Goal: Task Accomplishment & Management: Manage account settings

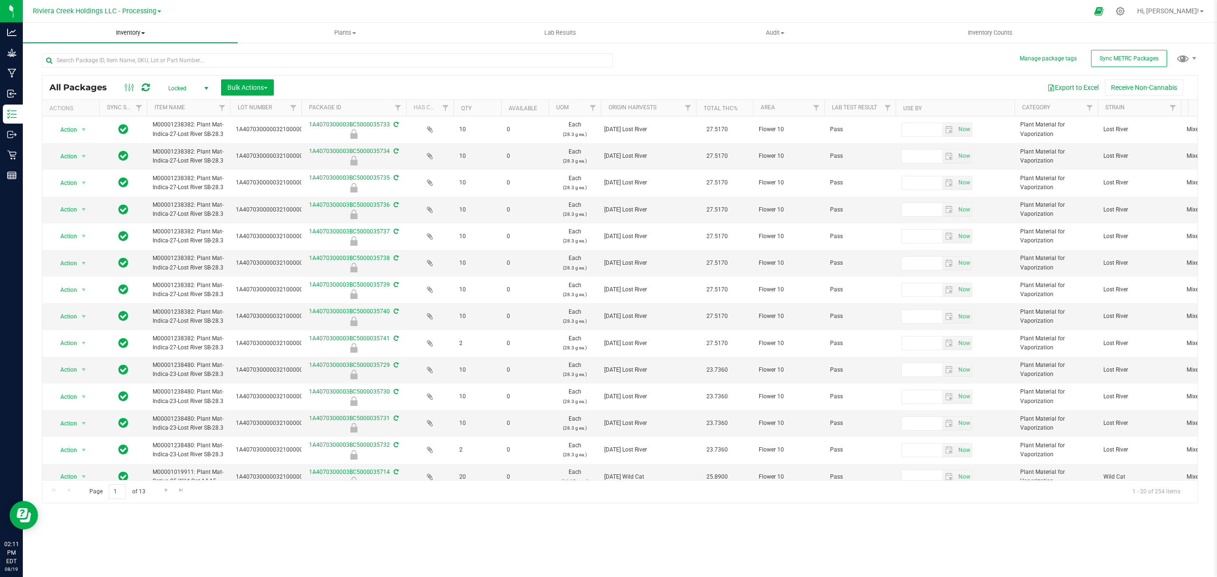
click at [124, 27] on uib-tab-heading "Inventory All packages All inventory Waste log Create inventory" at bounding box center [130, 33] width 215 height 20
click at [87, 110] on span "From bill of materials" at bounding box center [66, 114] width 86 height 8
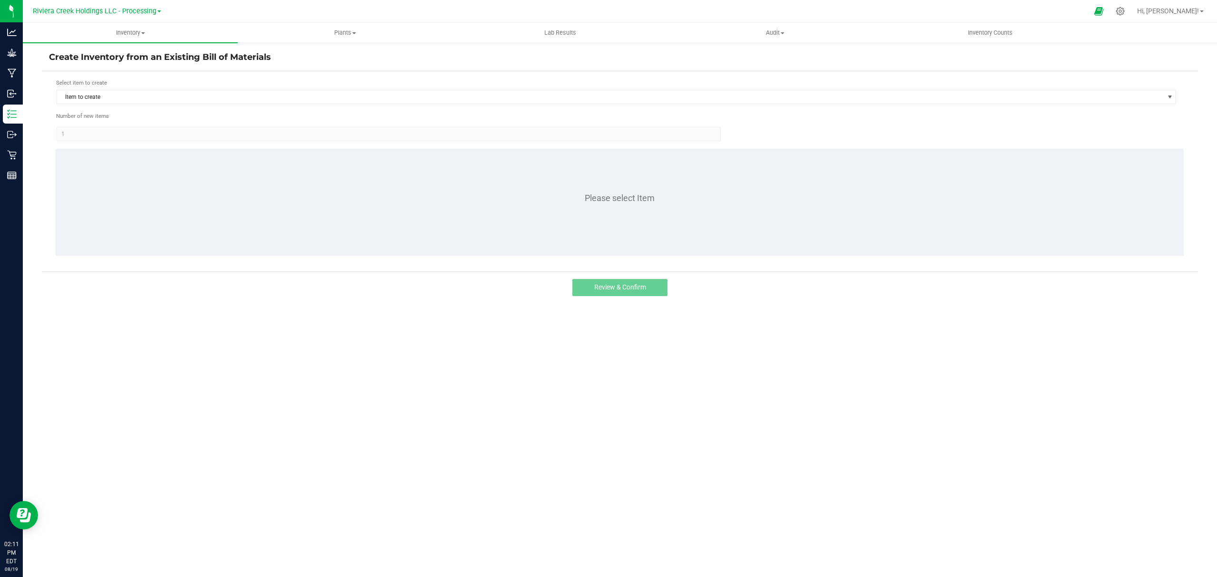
click at [141, 85] on div "Select item to create" at bounding box center [616, 82] width 1120 height 9
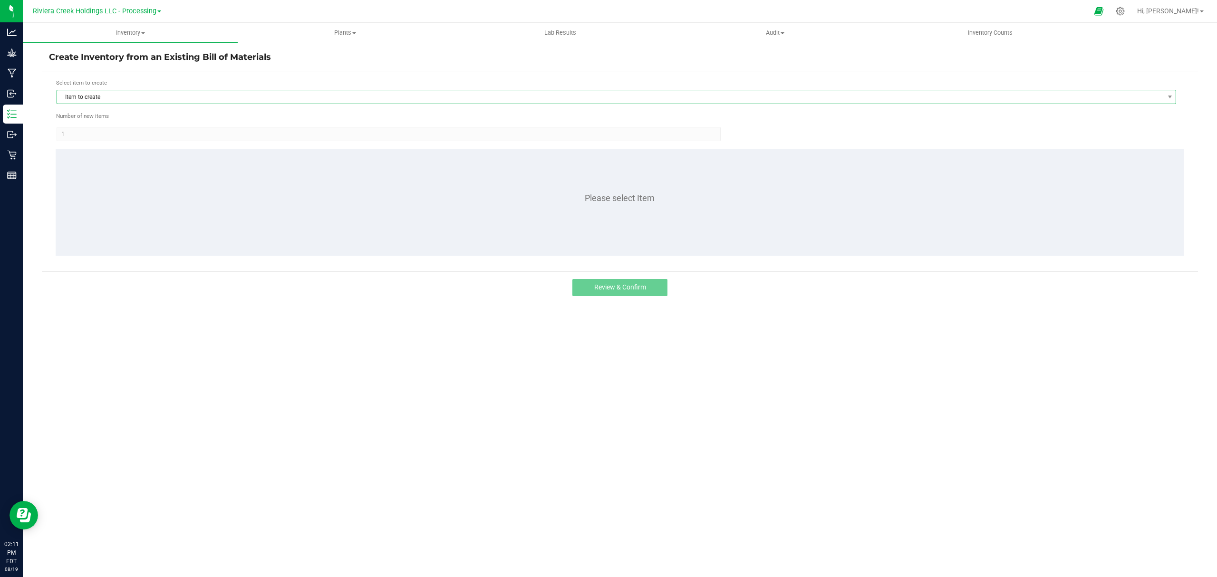
click at [144, 99] on span "Item to create" at bounding box center [610, 96] width 1107 height 13
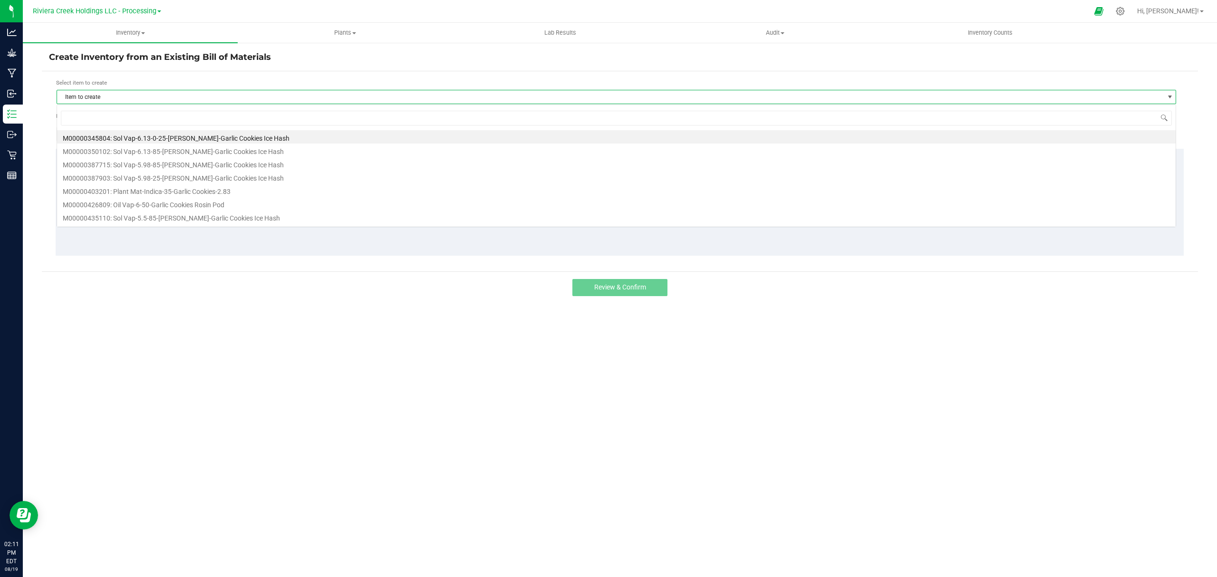
scroll to position [14, 1120]
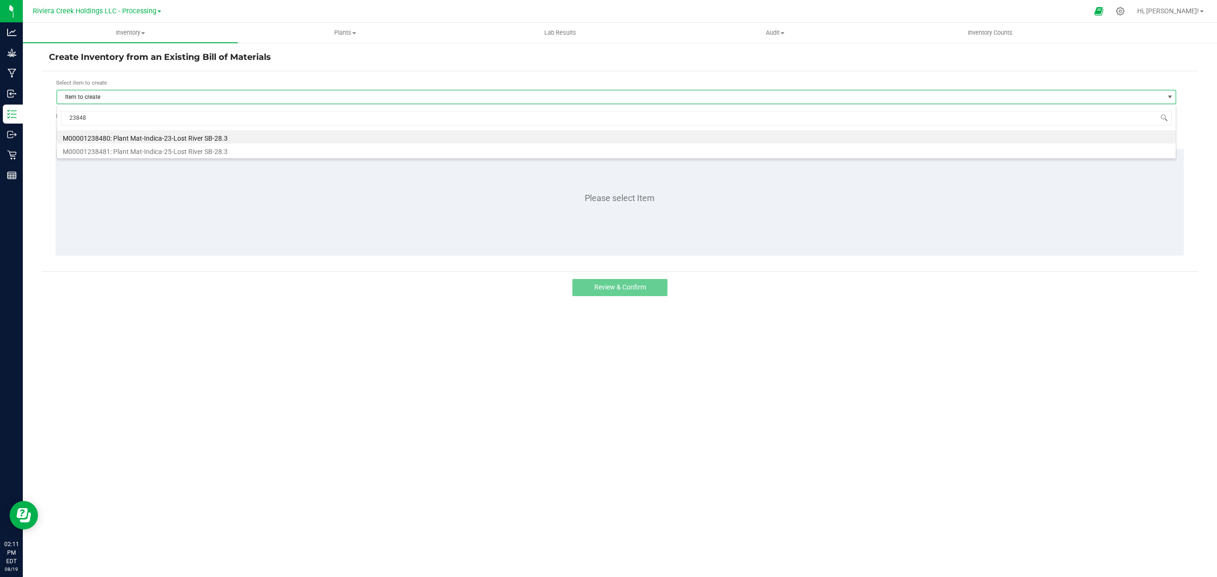
type input "238481"
click at [188, 137] on li "M00001238481: Plant Mat-Indica-25-Lost River SB-28.3" at bounding box center [616, 136] width 1118 height 13
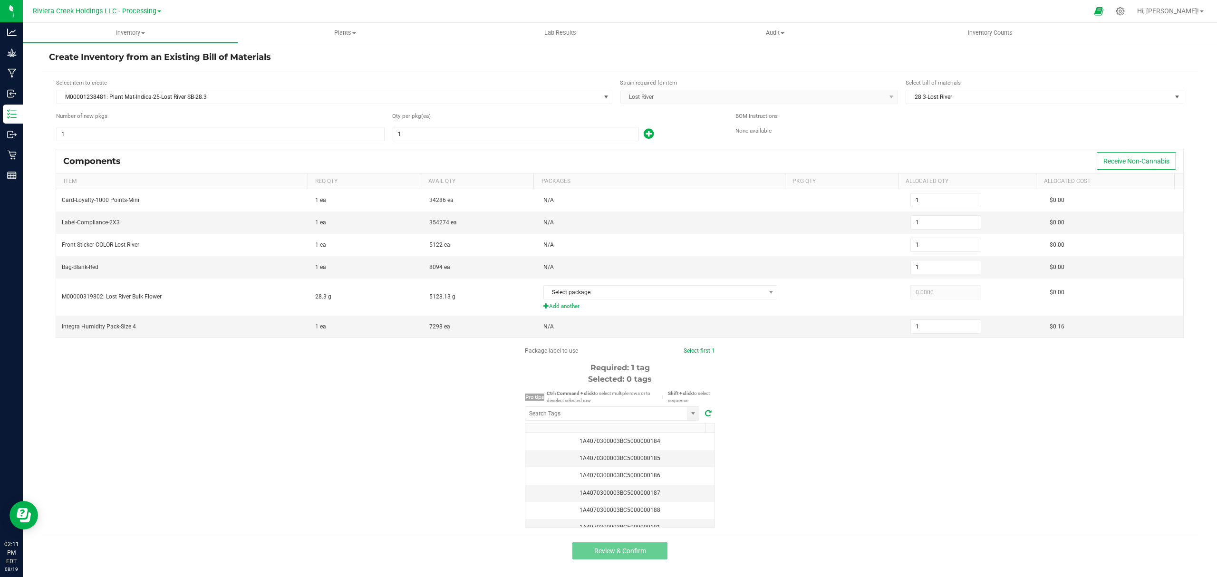
click at [171, 123] on div "Number of new pkgs" at bounding box center [220, 117] width 329 height 11
click at [171, 130] on input "1" at bounding box center [220, 133] width 327 height 13
type input "4"
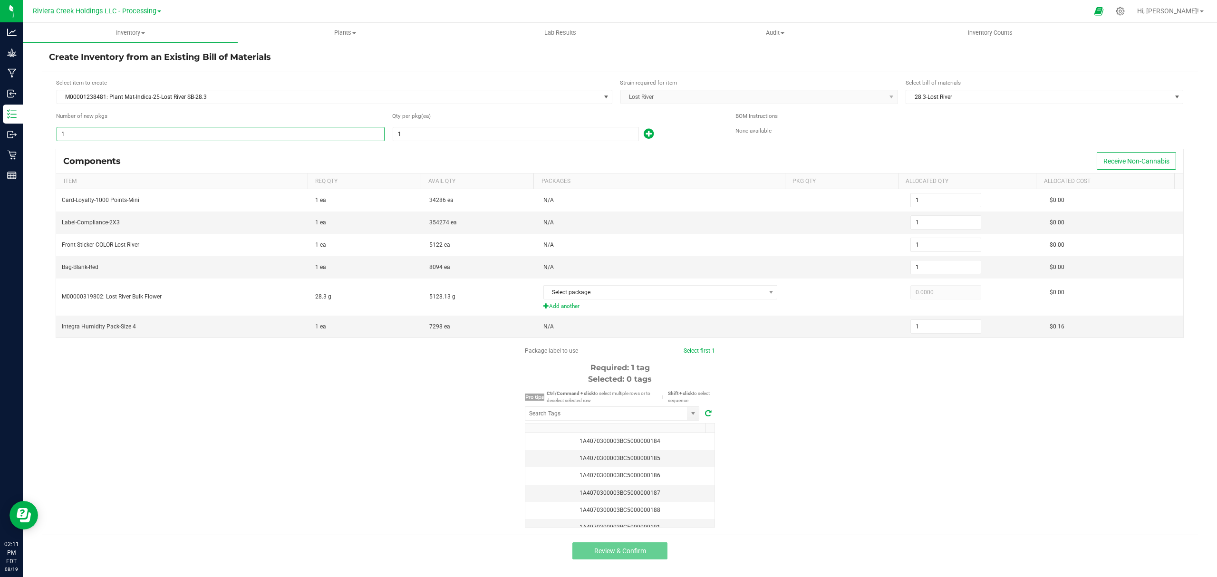
type input "4"
click at [434, 136] on input "1" at bounding box center [515, 133] width 245 height 13
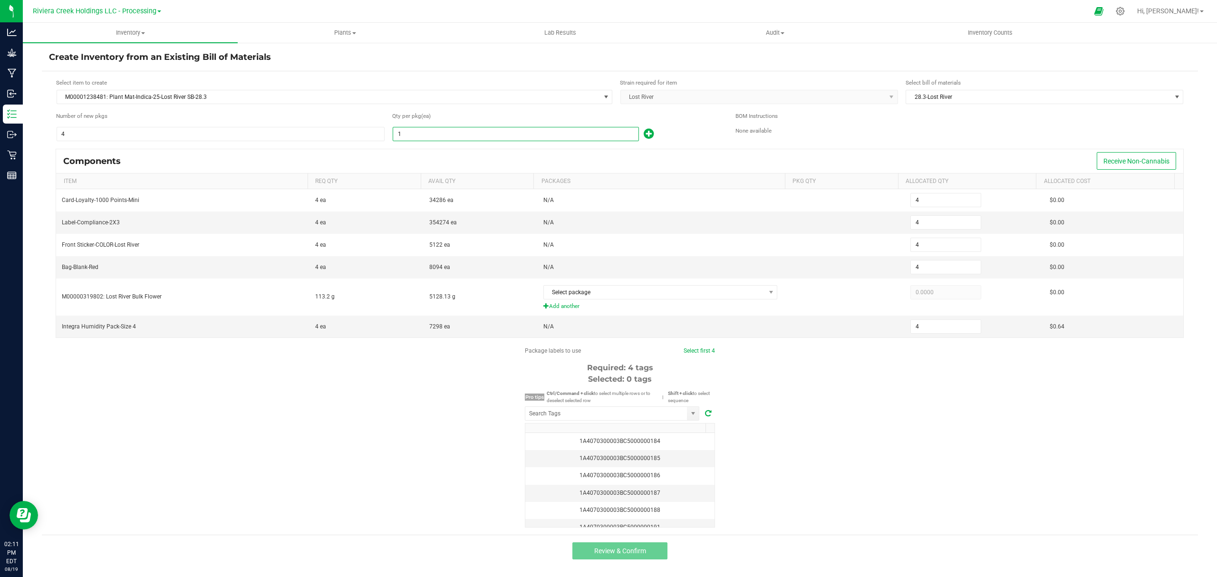
type input "10"
type input "40"
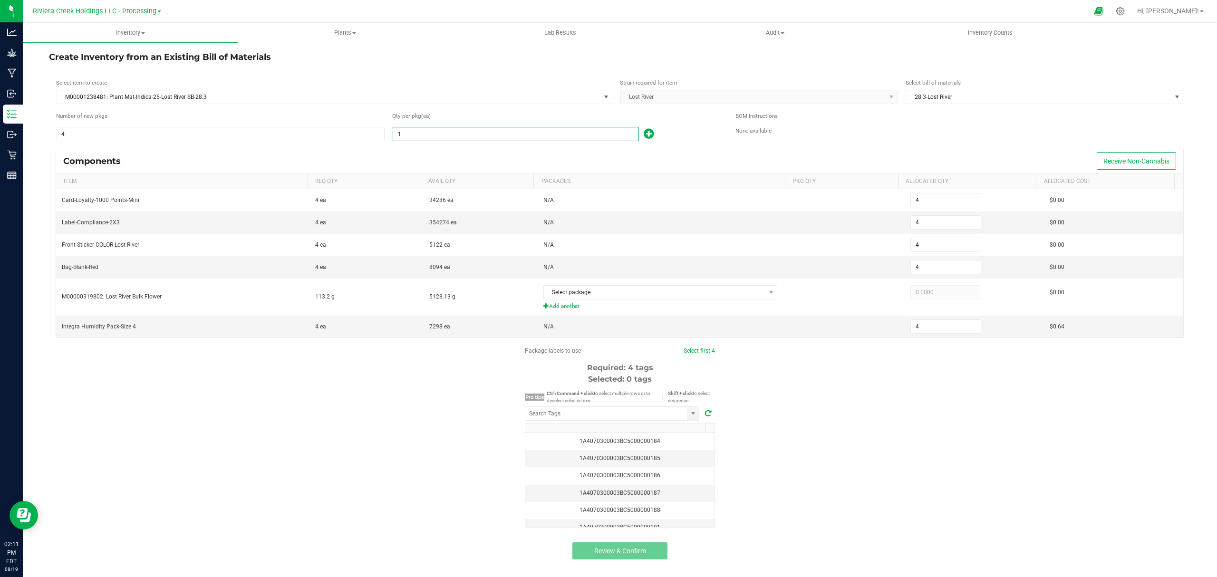
type input "40"
type input "10"
click at [651, 134] on icon at bounding box center [649, 134] width 10 height 12
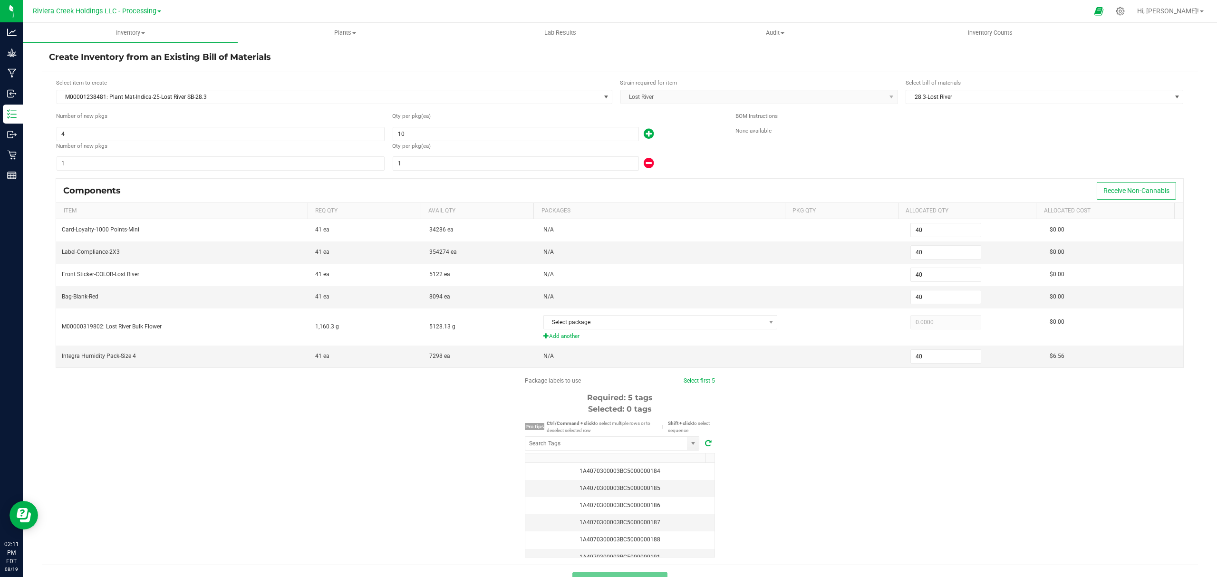
type input "41"
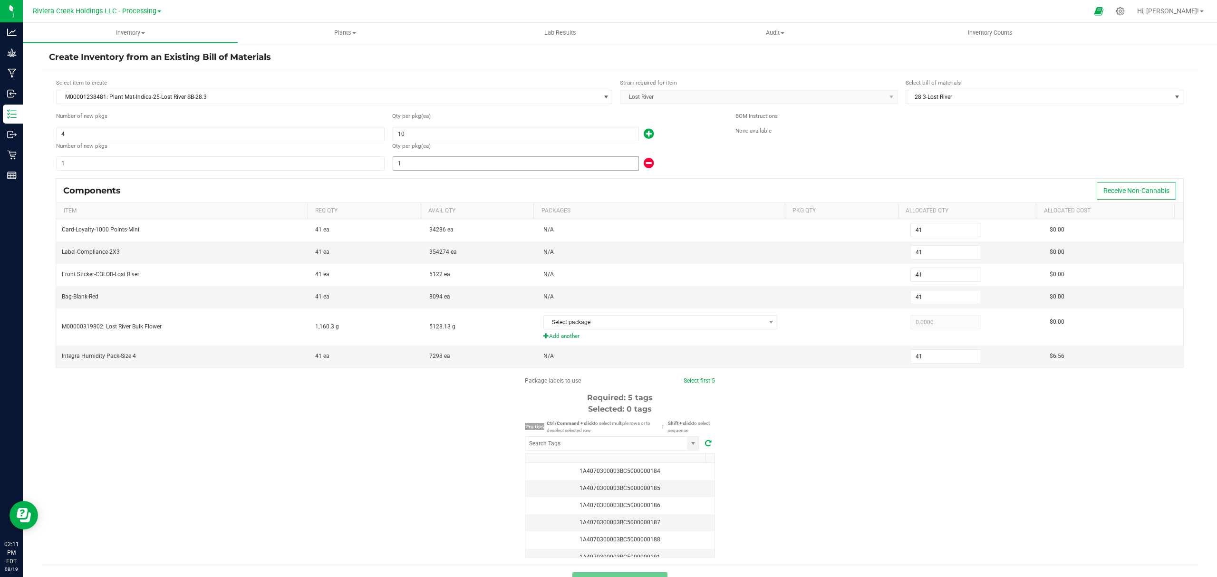
click at [534, 161] on input "1" at bounding box center [515, 163] width 245 height 13
type input "48"
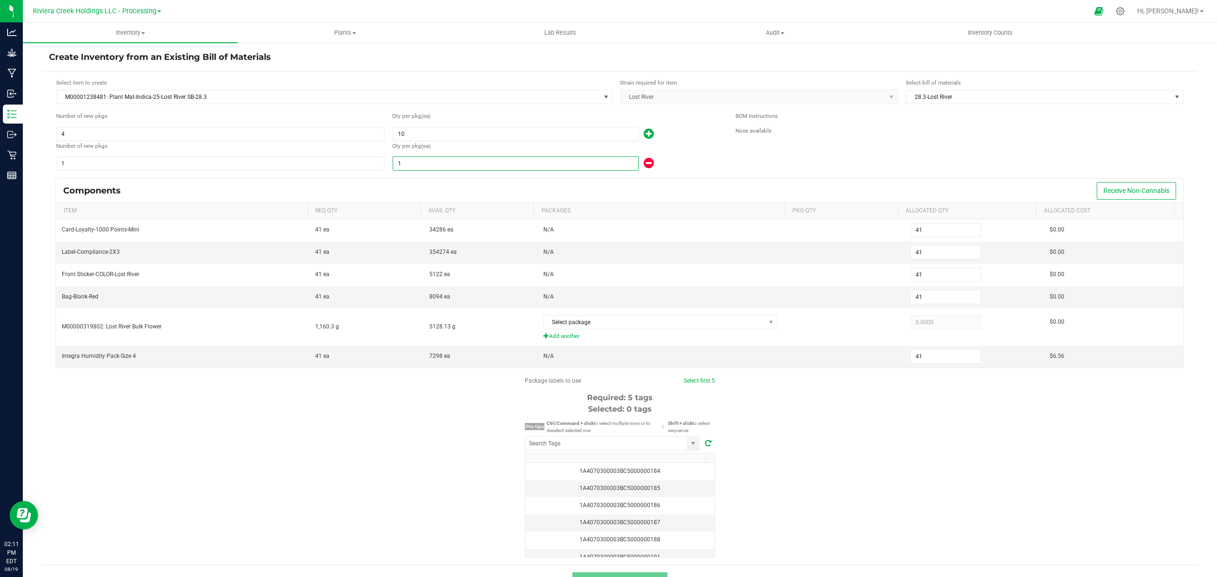
type input "48"
type input "8"
click at [680, 164] on div "8" at bounding box center [556, 163] width 329 height 15
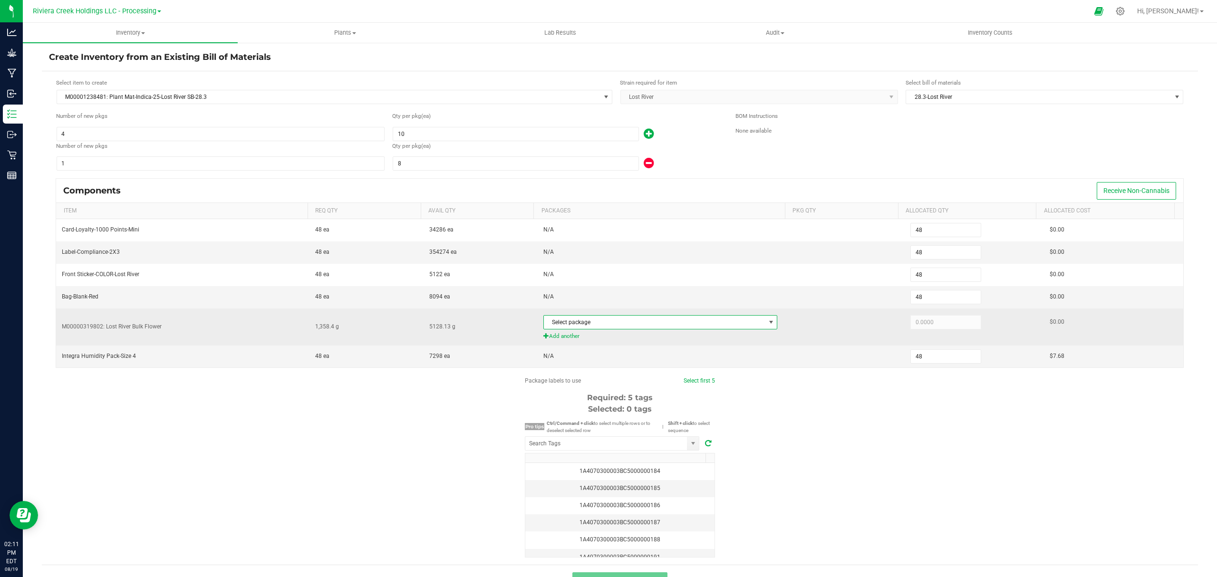
click at [620, 327] on span "Select package" at bounding box center [654, 322] width 221 height 13
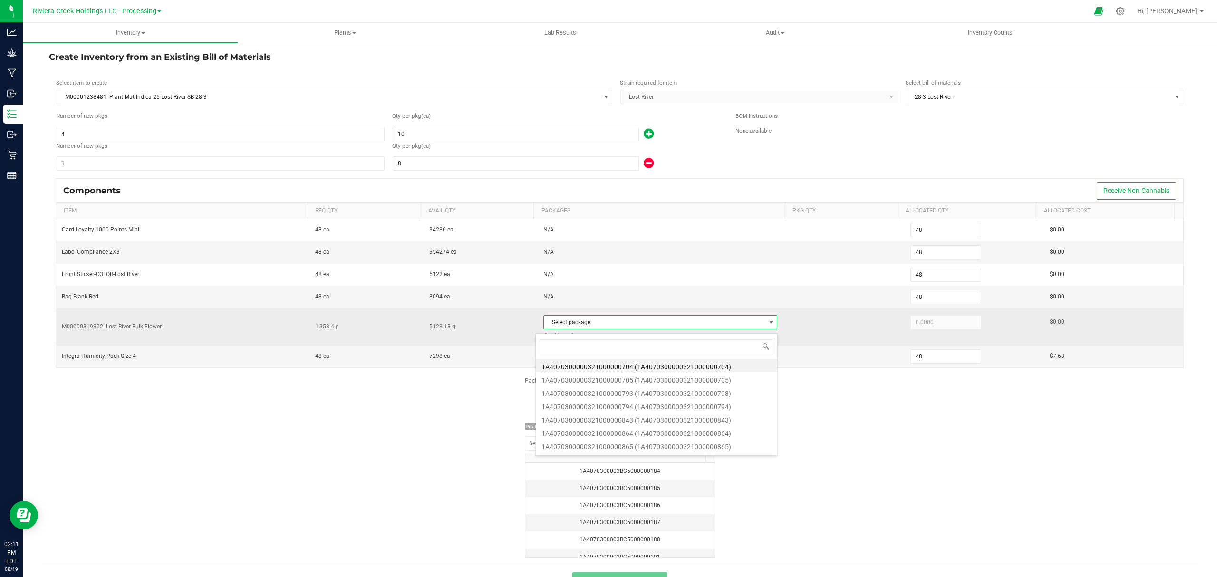
scroll to position [14, 229]
type input "843"
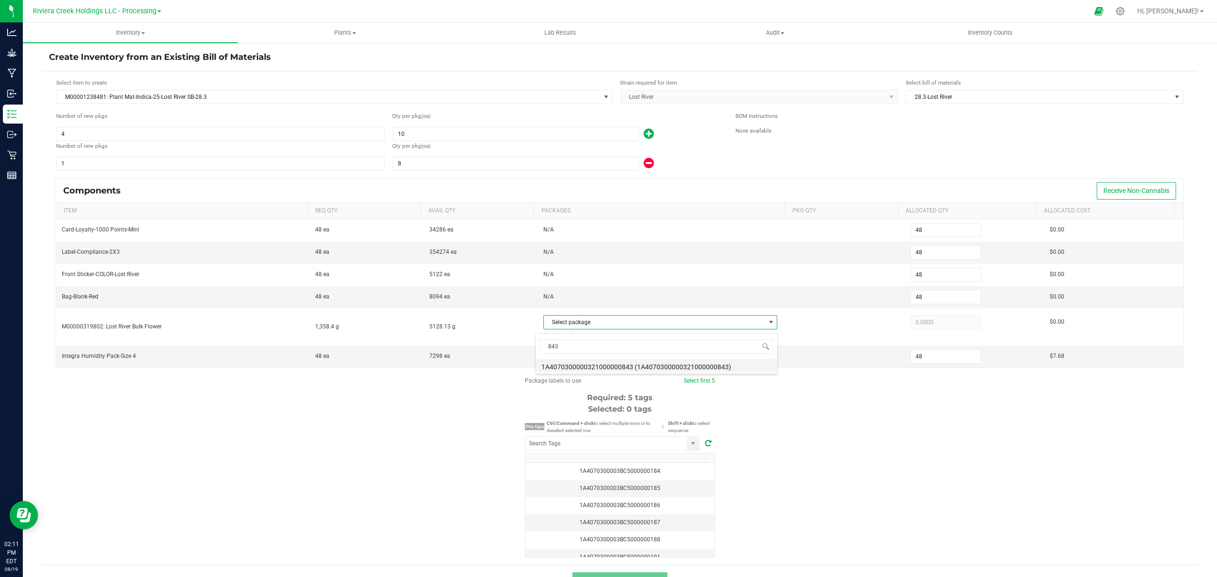
click at [672, 369] on li "1A4070300000321000000843 (1A4070300000321000000843)" at bounding box center [656, 365] width 241 height 13
type input "1,358.4000"
click at [809, 430] on div "Package labels to use Select first 5 Required: 5 tags Selected: 0 tags Pro tips…" at bounding box center [620, 466] width 1156 height 181
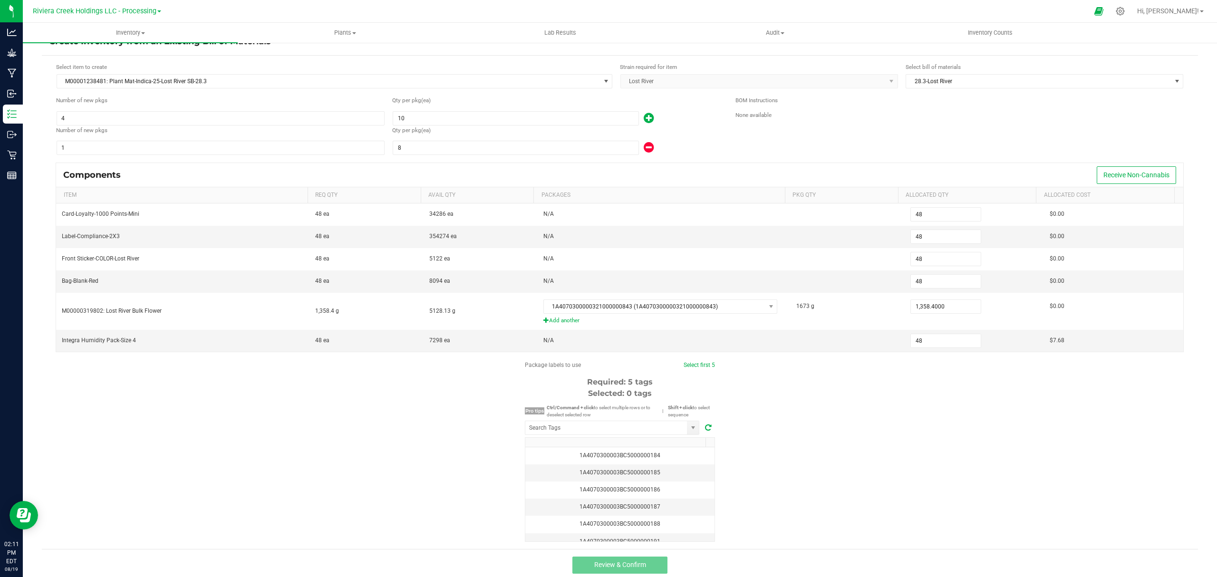
scroll to position [24, 0]
click at [639, 424] on input "NO DATA FOUND" at bounding box center [606, 423] width 162 height 13
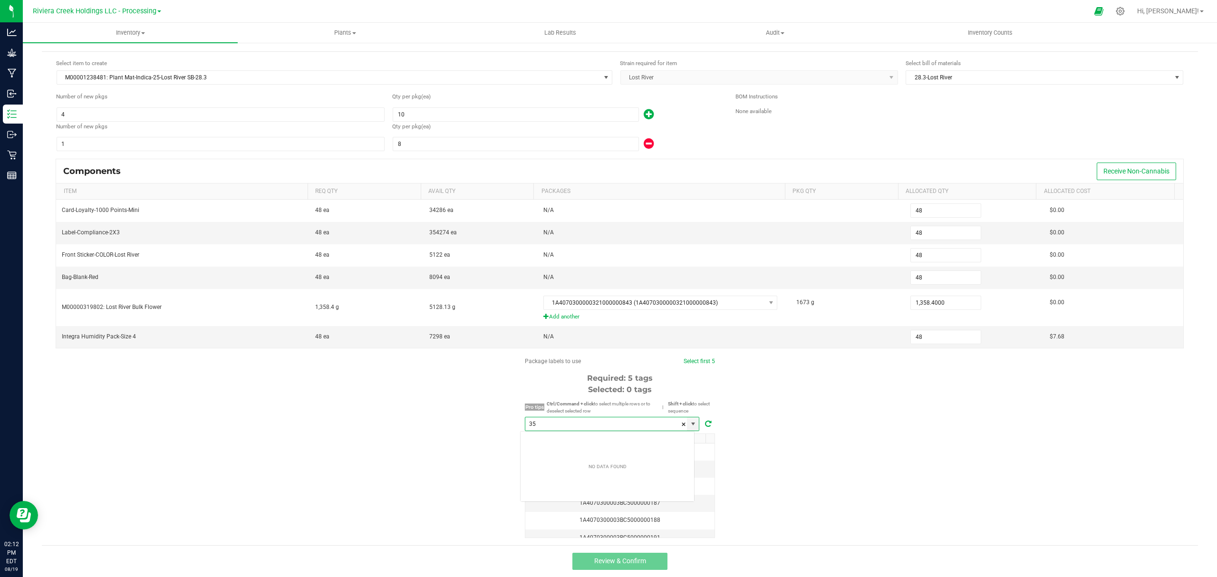
scroll to position [14, 174]
click at [624, 442] on li "1A4070300003BC5000035742" at bounding box center [606, 441] width 173 height 16
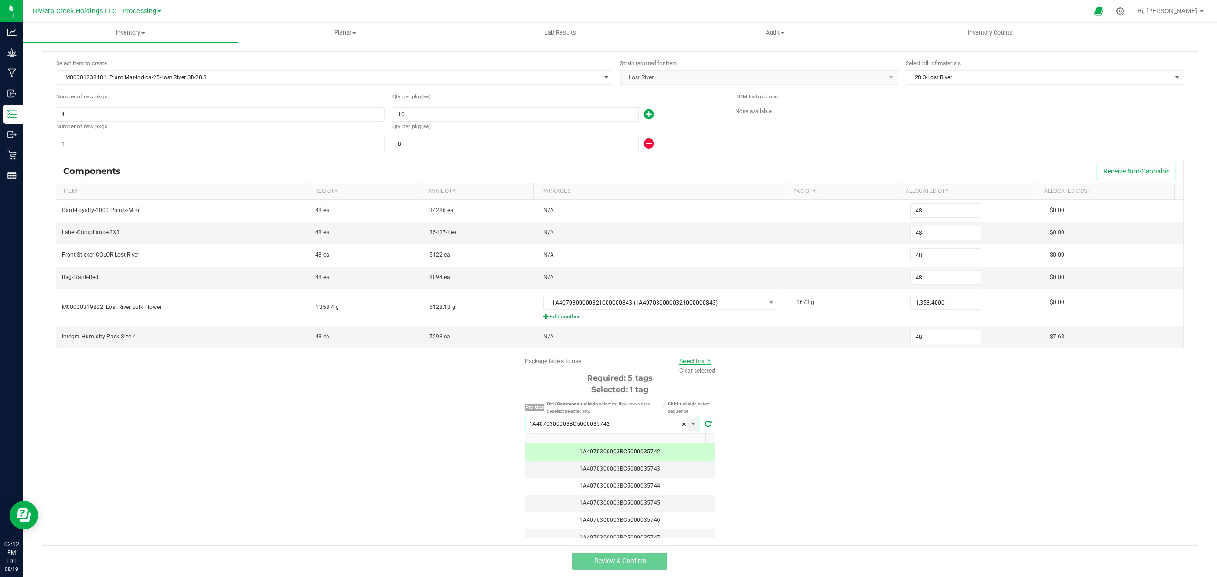
type input "1A4070300003BC5000035742"
click at [693, 359] on link "Select first 5" at bounding box center [694, 361] width 31 height 7
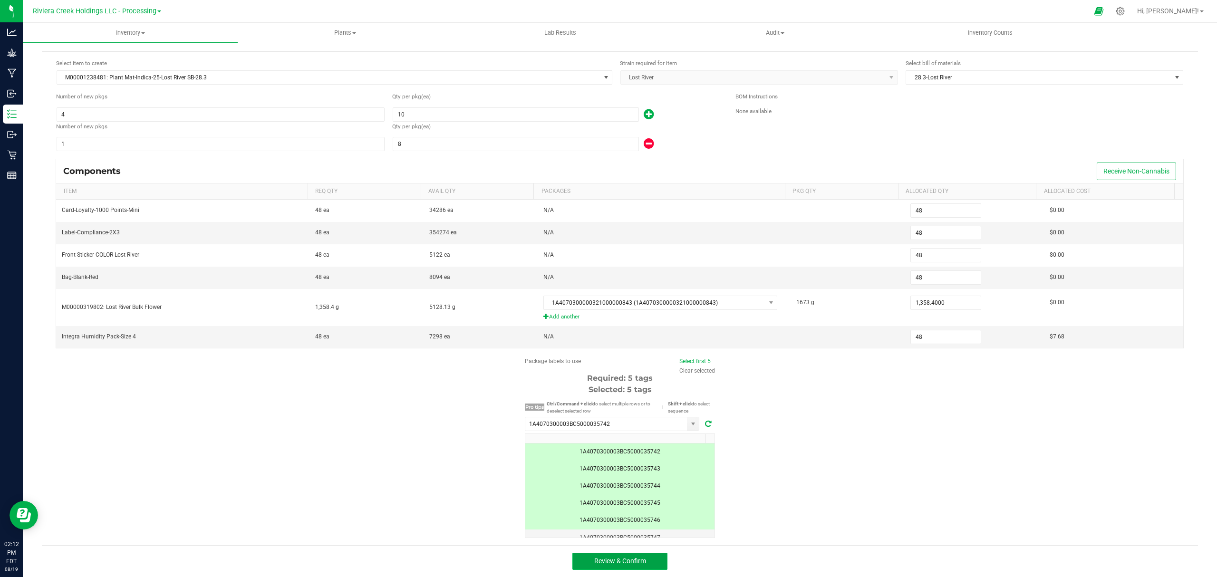
click at [641, 555] on button "Review & Confirm" at bounding box center [619, 561] width 95 height 17
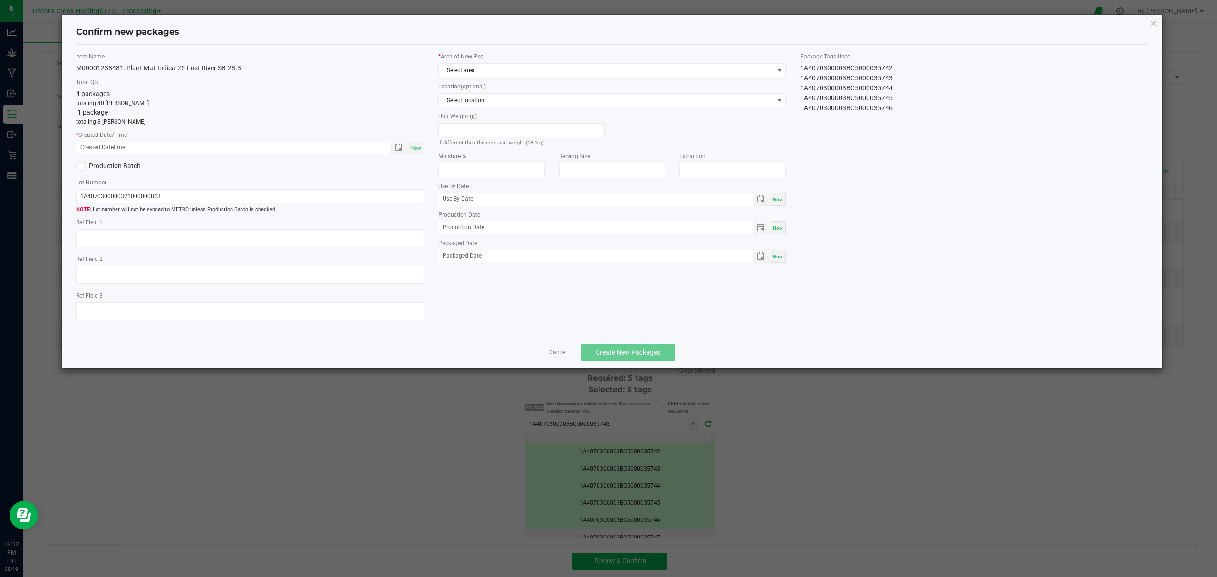
click at [417, 151] on div "Now" at bounding box center [416, 148] width 15 height 13
type input "[DATE] 02:12 PM"
click at [480, 76] on span "Select area" at bounding box center [606, 70] width 335 height 13
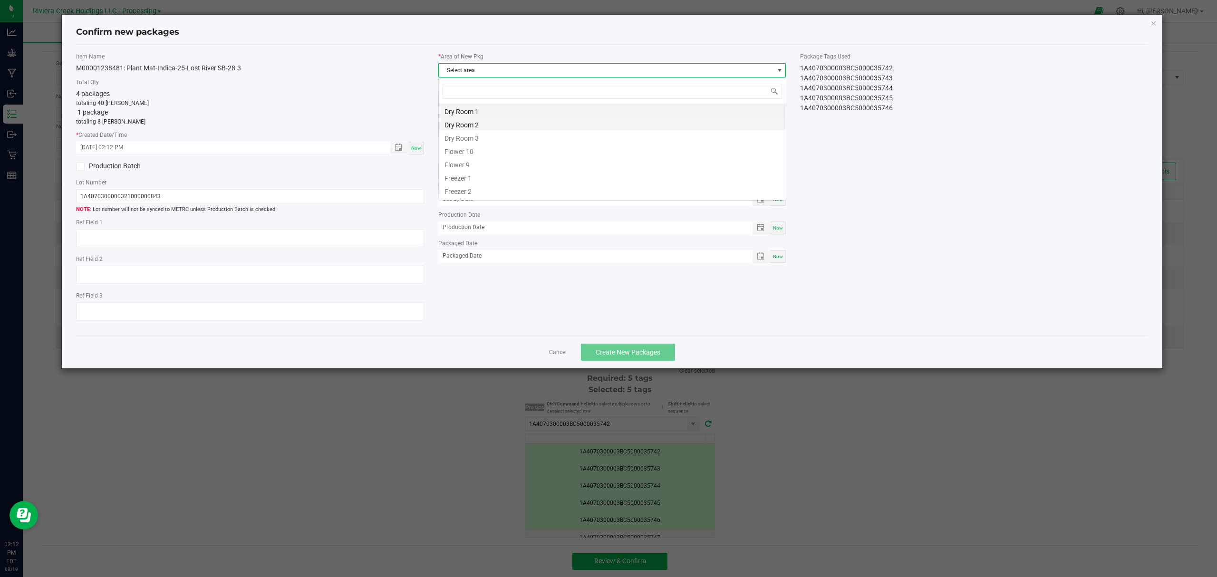
scroll to position [14, 347]
click at [470, 152] on li "Flower 10" at bounding box center [612, 150] width 347 height 13
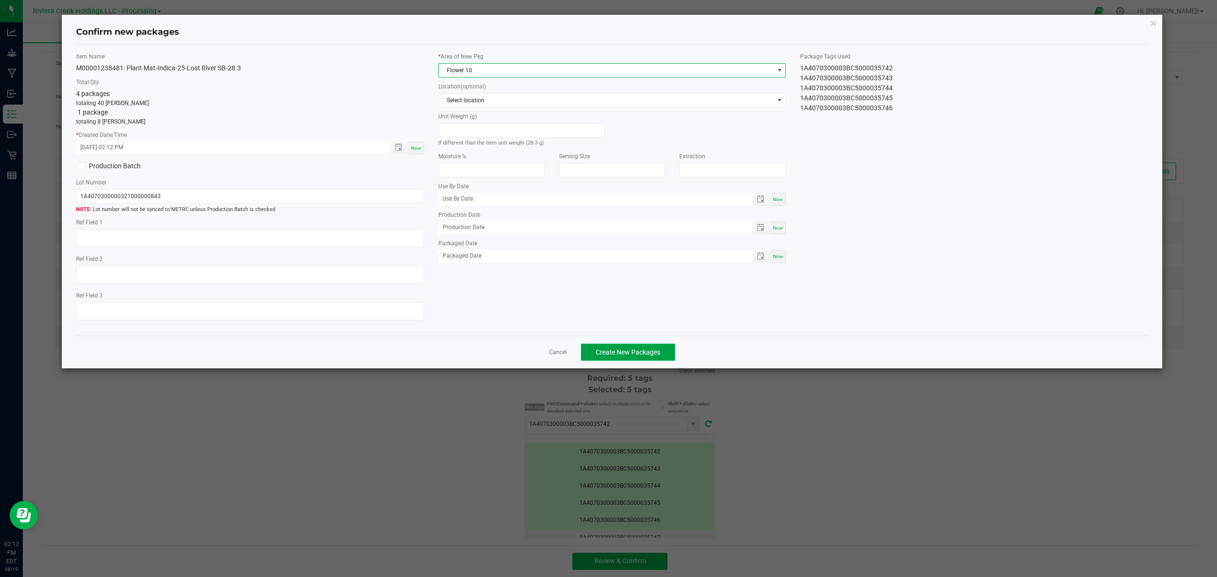
click at [634, 352] on span "Create New Packages" at bounding box center [628, 352] width 65 height 8
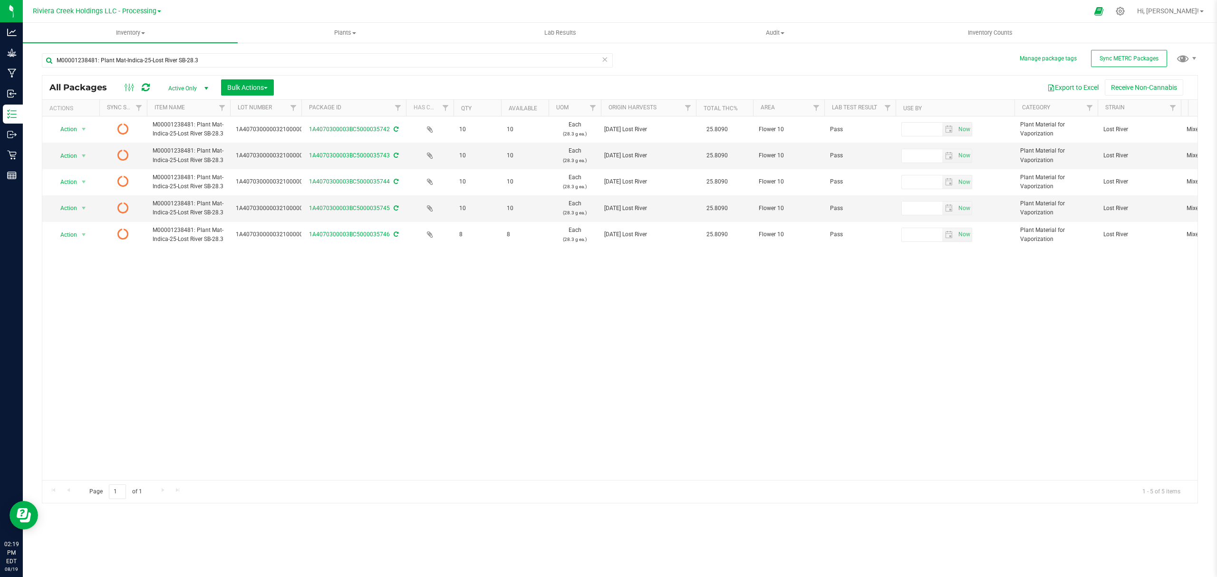
click at [144, 87] on icon at bounding box center [146, 88] width 8 height 10
click at [991, 34] on span "Inventory Counts" at bounding box center [990, 33] width 70 height 9
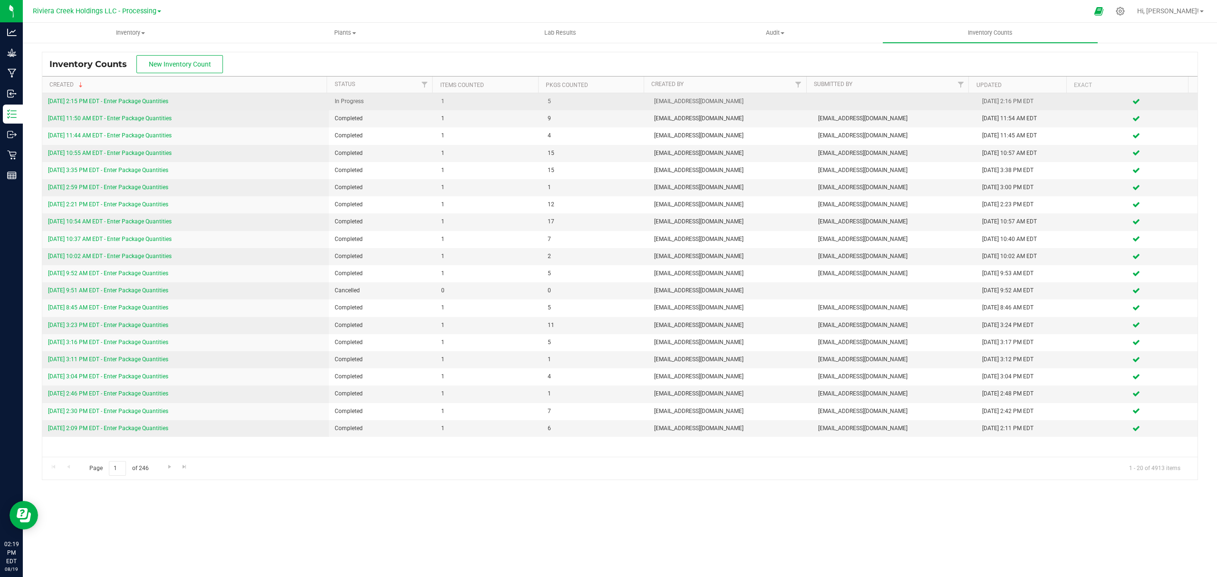
click at [149, 100] on link "[DATE] 2:15 PM EDT - Enter Package Quantities" at bounding box center [108, 101] width 120 height 7
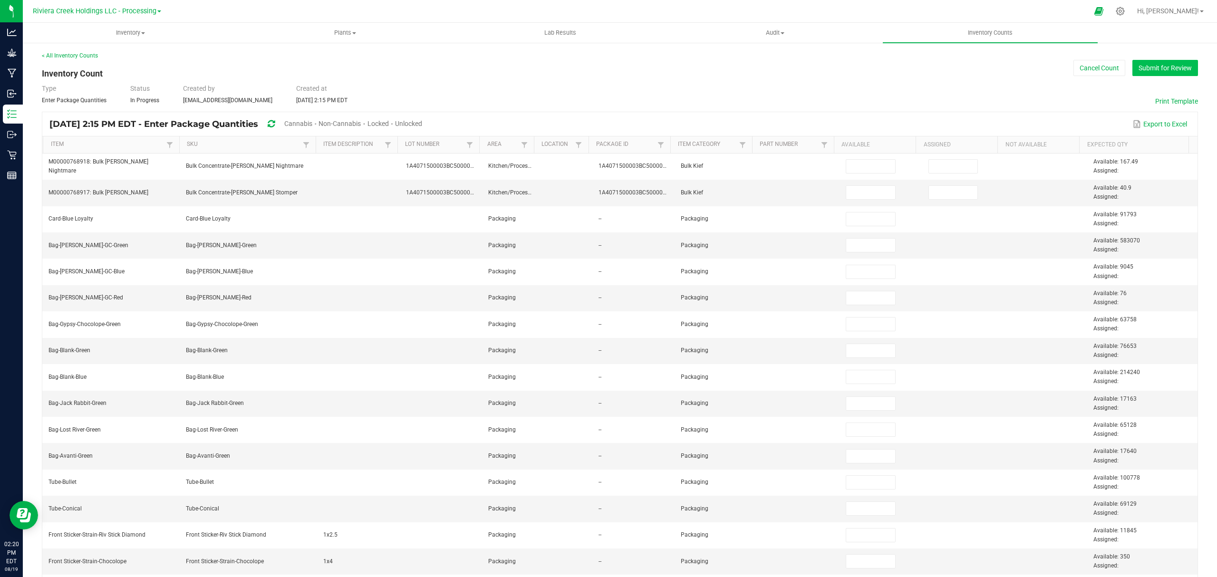
click at [1143, 60] on button "Submit for Review" at bounding box center [1165, 68] width 66 height 16
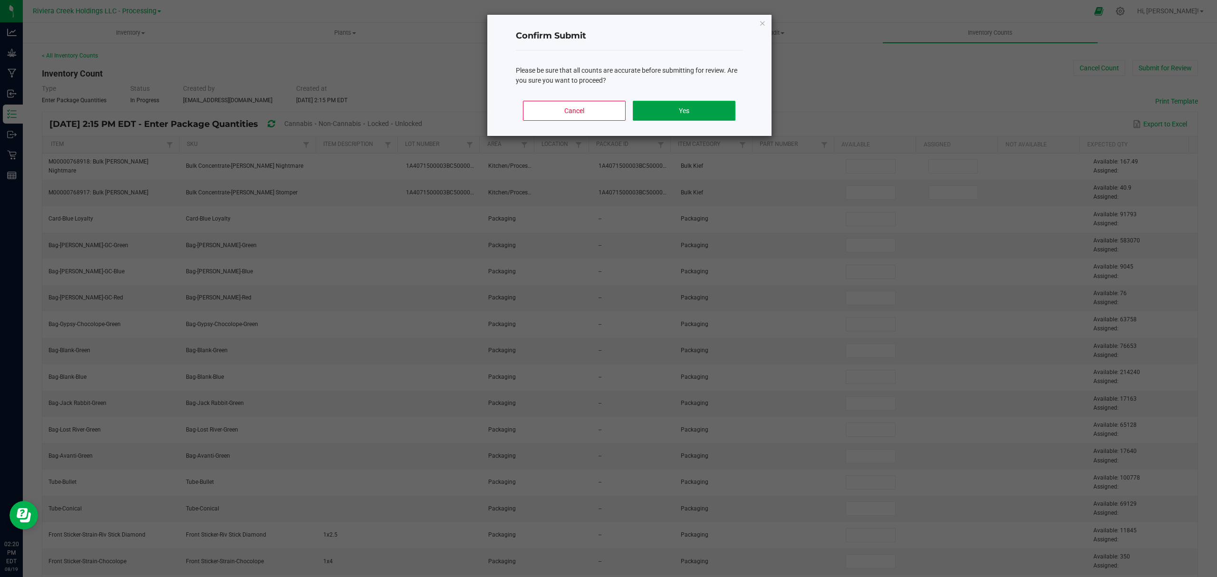
click at [694, 111] on button "Yes" at bounding box center [684, 111] width 102 height 20
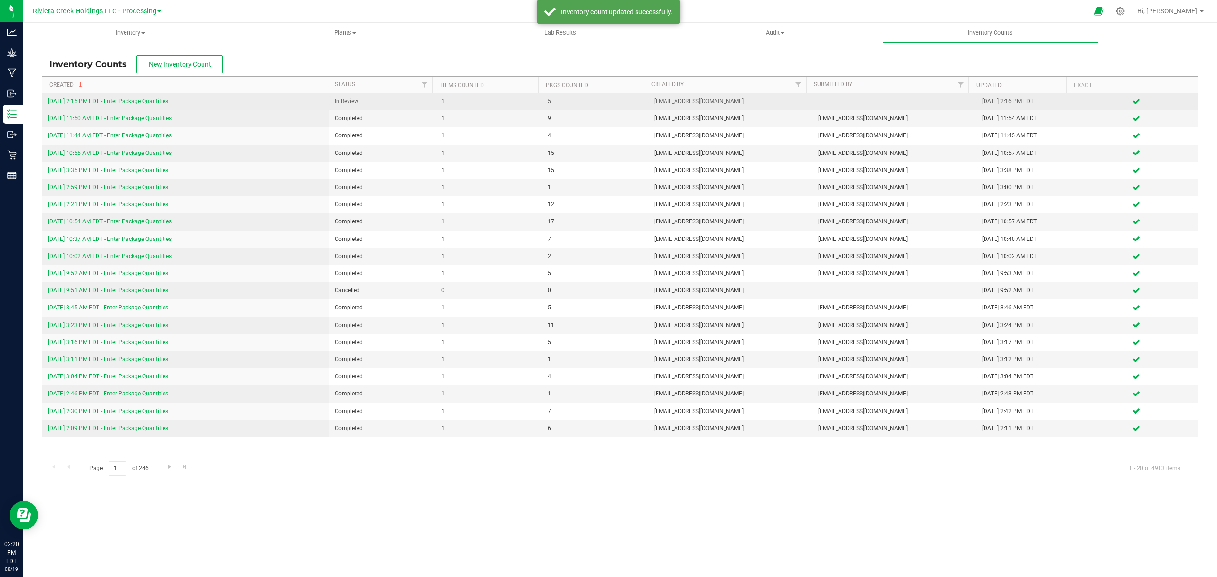
click at [139, 101] on link "[DATE] 2:15 PM EDT - Enter Package Quantities" at bounding box center [108, 101] width 120 height 7
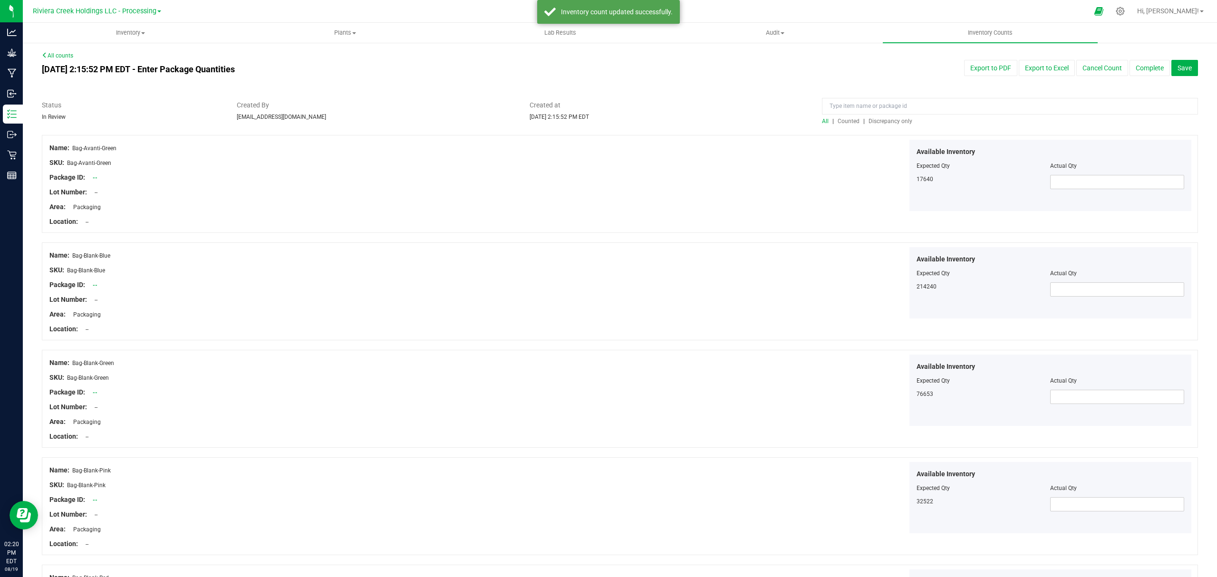
click at [841, 122] on span "Counted" at bounding box center [849, 121] width 22 height 7
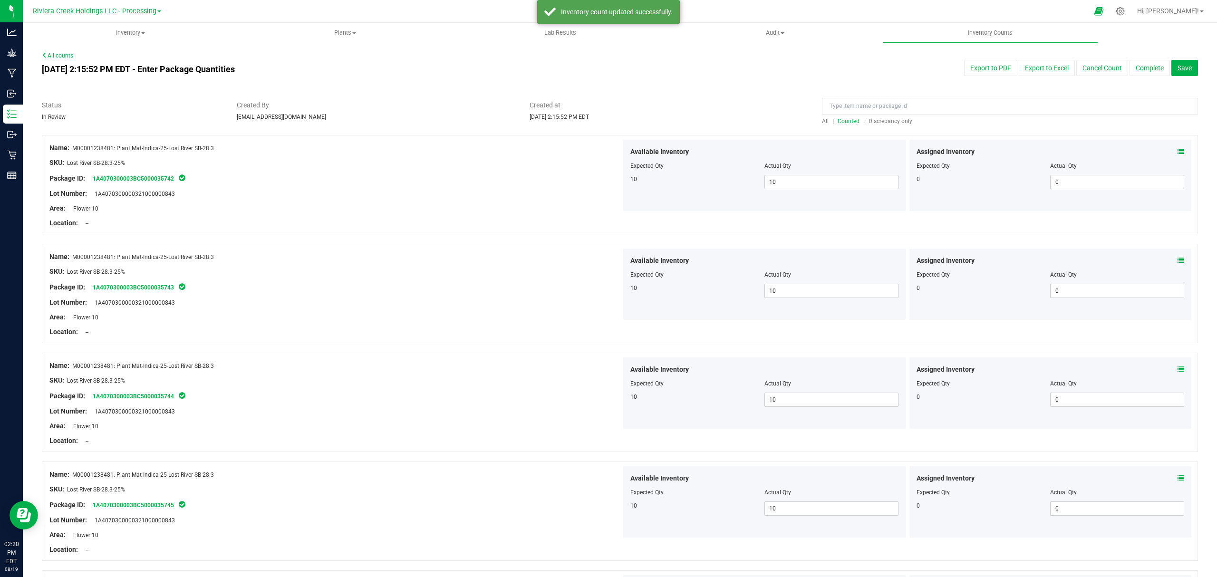
click at [1138, 59] on div "All counts [DATE] 2:15:52 PM EDT - Enter Package Quantities Export to PDF Expor…" at bounding box center [620, 376] width 1156 height 651
click at [1130, 63] on button "Complete" at bounding box center [1149, 68] width 40 height 16
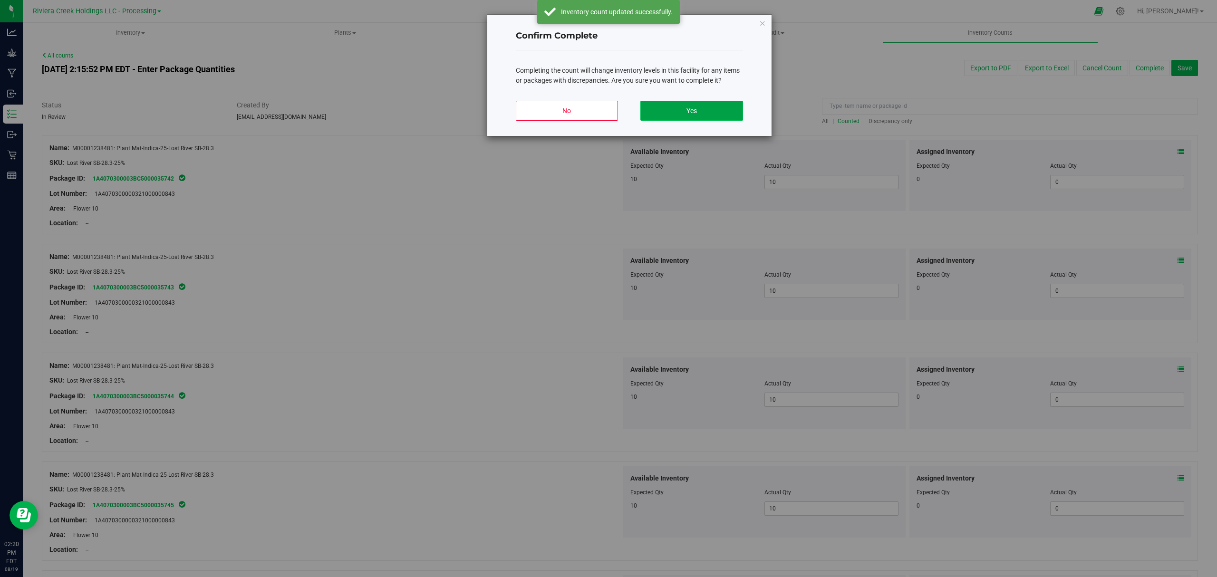
click at [700, 107] on button "Yes" at bounding box center [691, 111] width 102 height 20
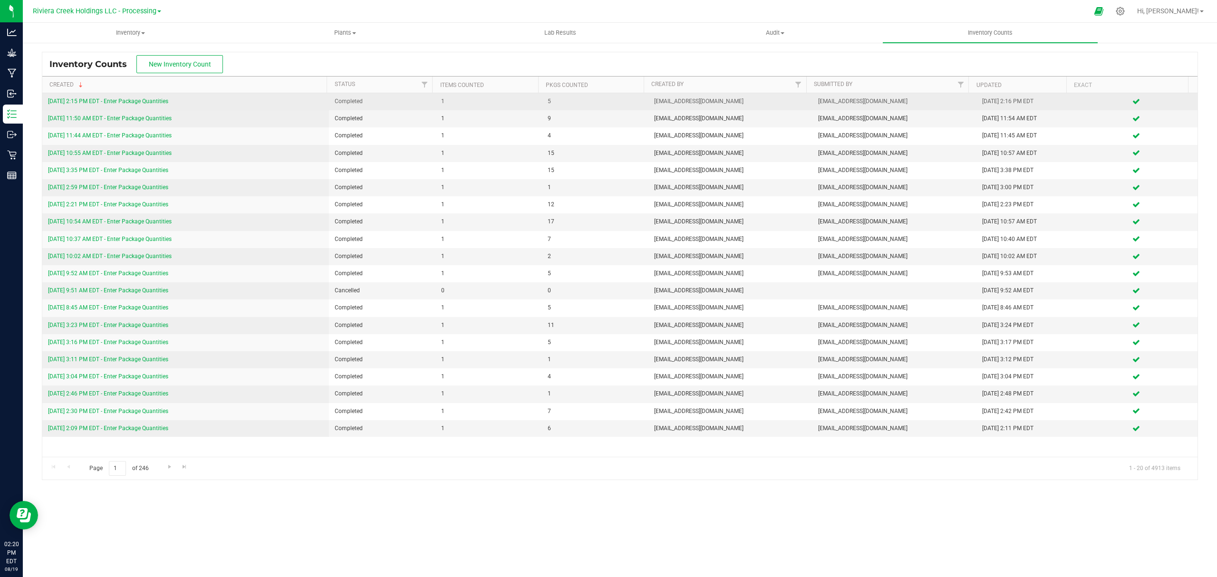
click at [153, 101] on link "[DATE] 2:15 PM EDT - Enter Package Quantities" at bounding box center [108, 101] width 120 height 7
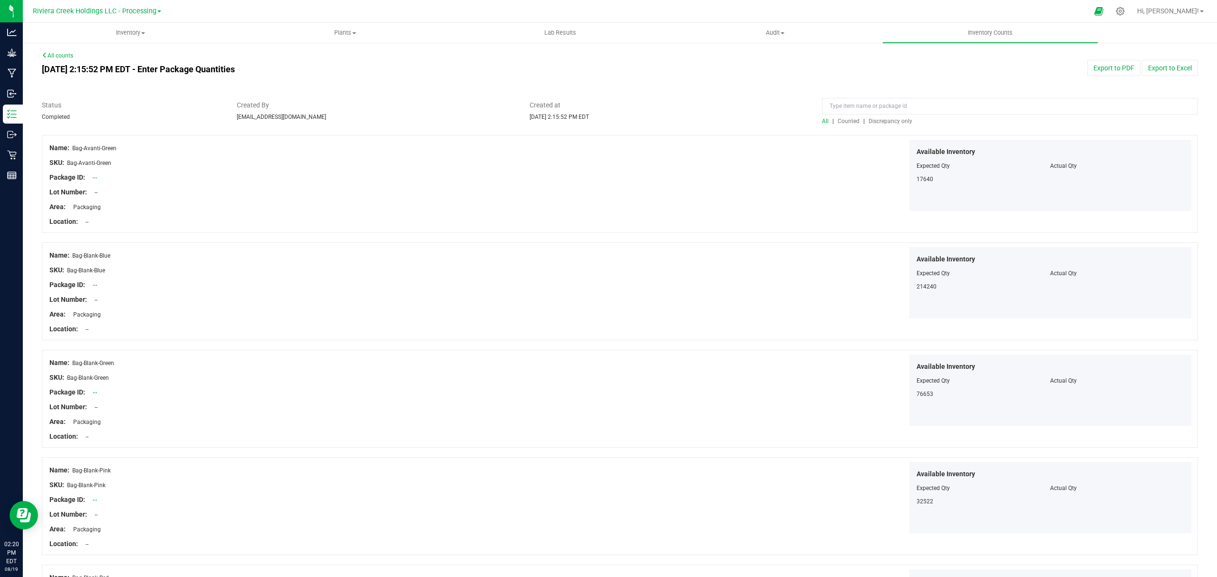
click at [838, 119] on span "Counted" at bounding box center [849, 121] width 22 height 7
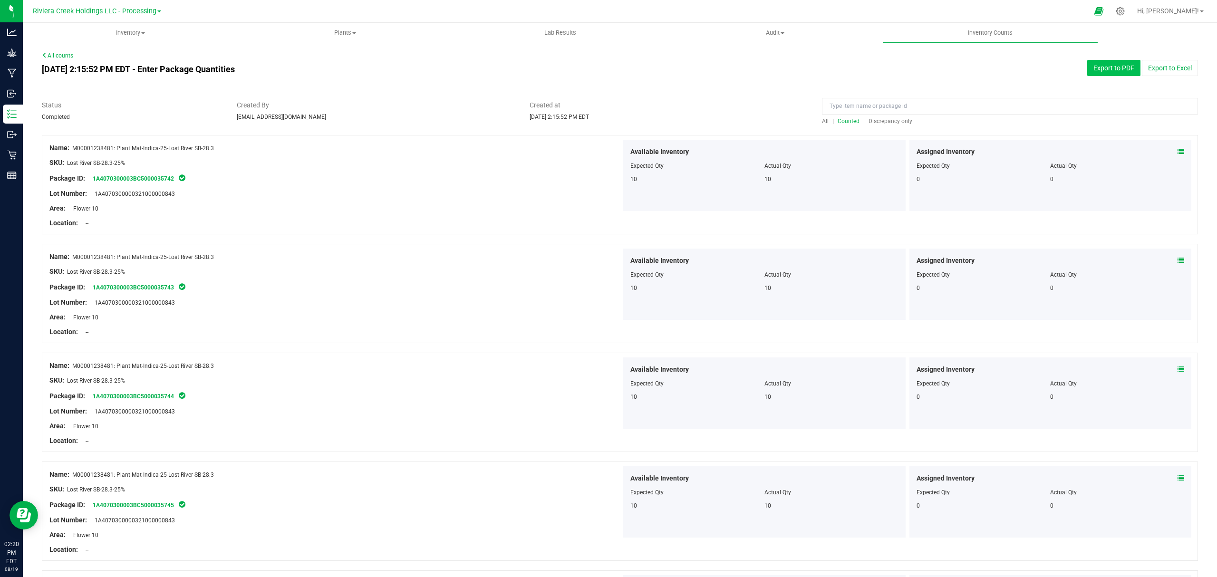
click at [1102, 69] on button "Export to PDF" at bounding box center [1113, 68] width 53 height 16
click at [126, 35] on span "Inventory" at bounding box center [130, 33] width 214 height 9
click at [96, 113] on span "From bill of materials" at bounding box center [66, 114] width 86 height 8
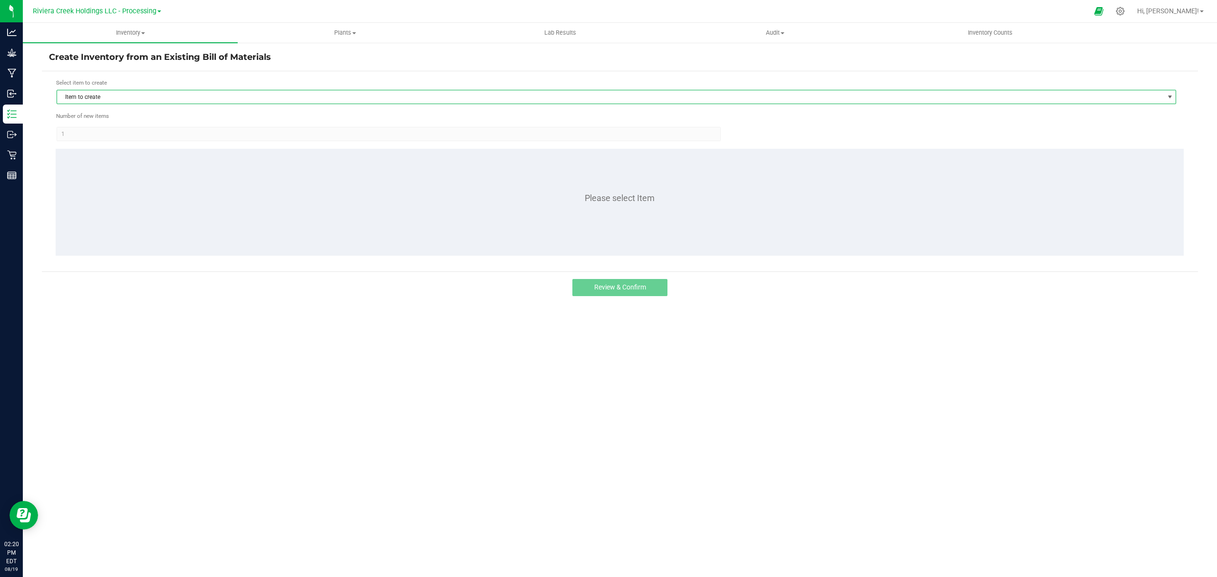
click at [146, 101] on span "Item to create" at bounding box center [610, 96] width 1107 height 13
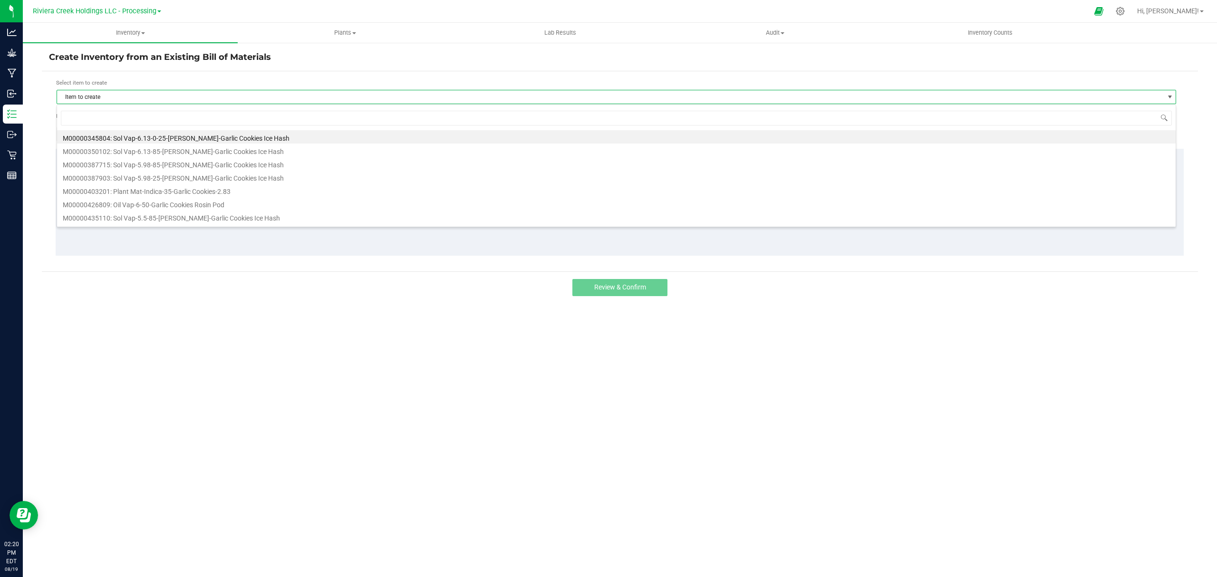
scroll to position [14, 1120]
click at [139, 31] on span "Inventory" at bounding box center [130, 33] width 215 height 9
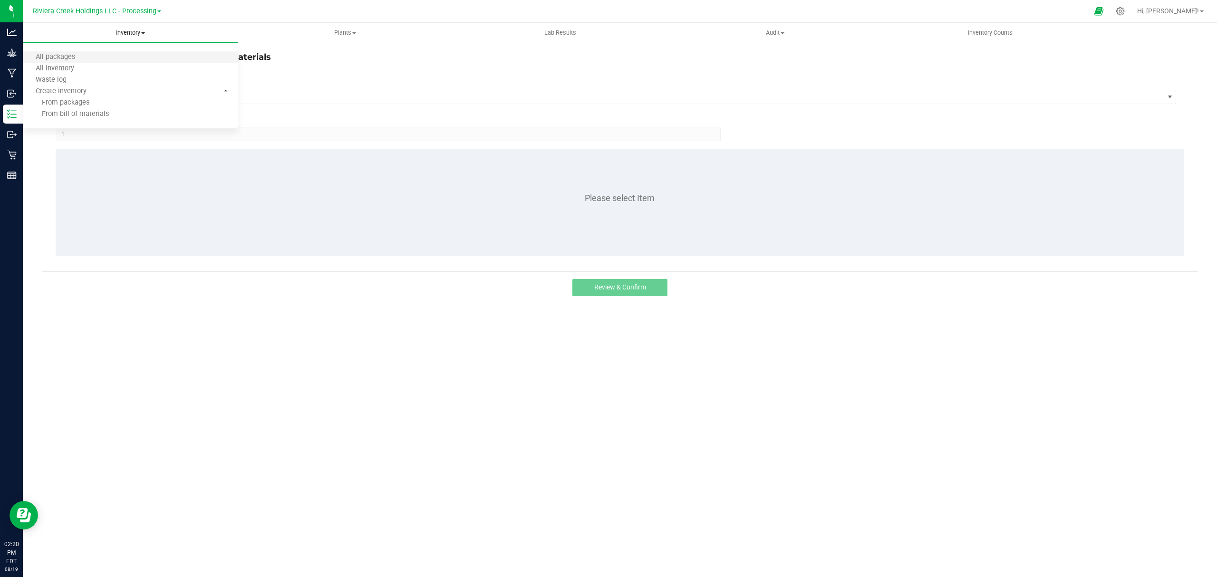
click at [90, 54] on li "All packages" at bounding box center [130, 57] width 215 height 11
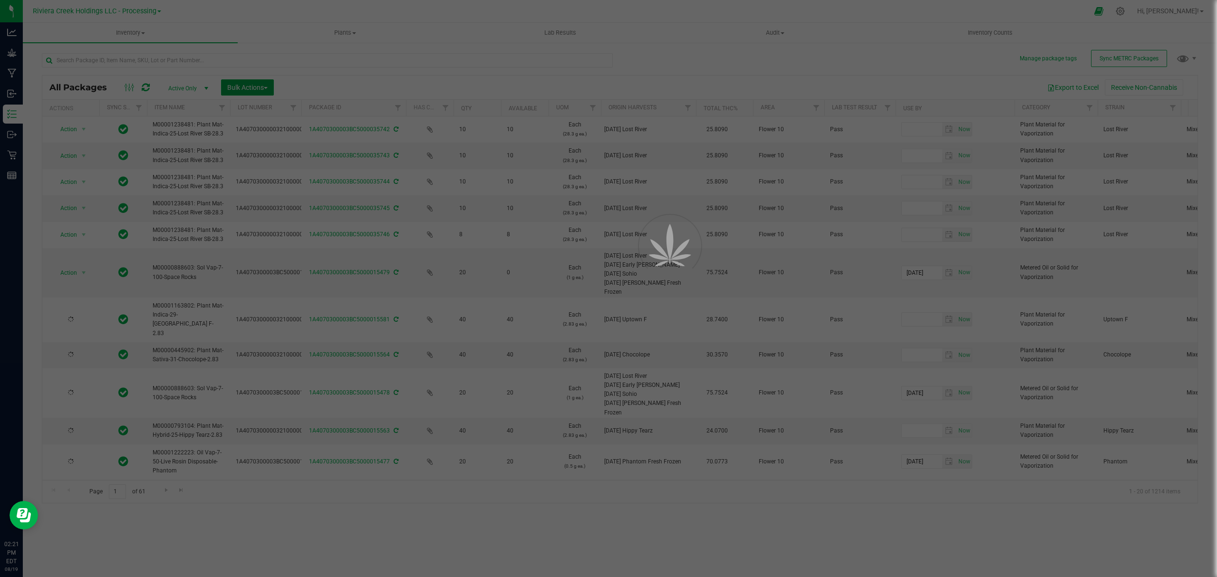
click at [240, 85] on span "Bulk Actions" at bounding box center [247, 88] width 40 height 8
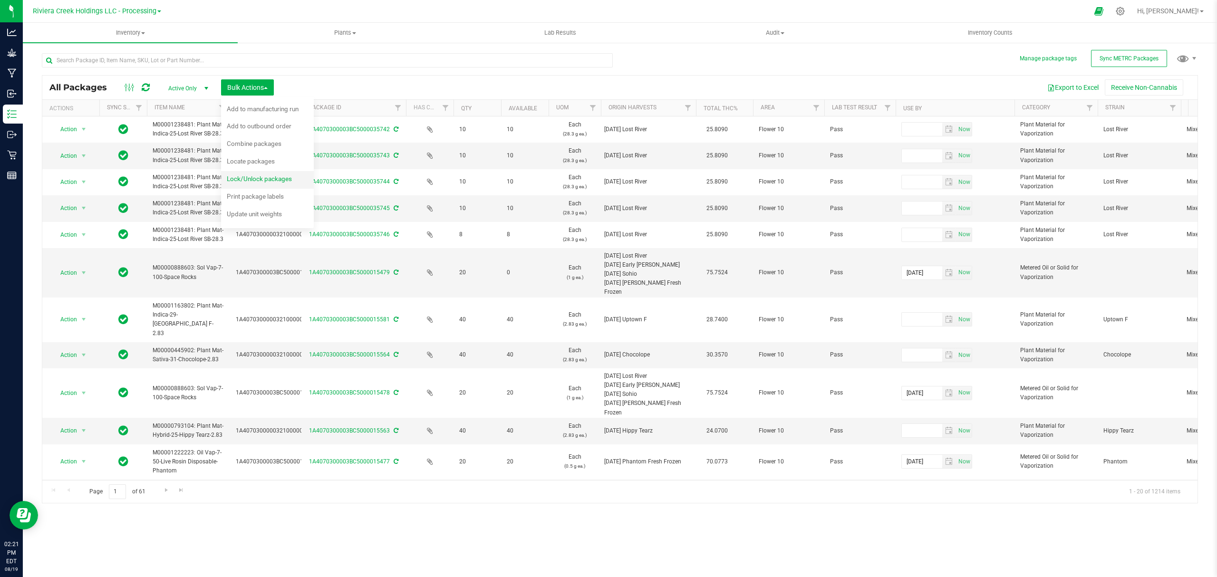
click at [241, 181] on span "Lock/Unlock packages" at bounding box center [259, 179] width 65 height 8
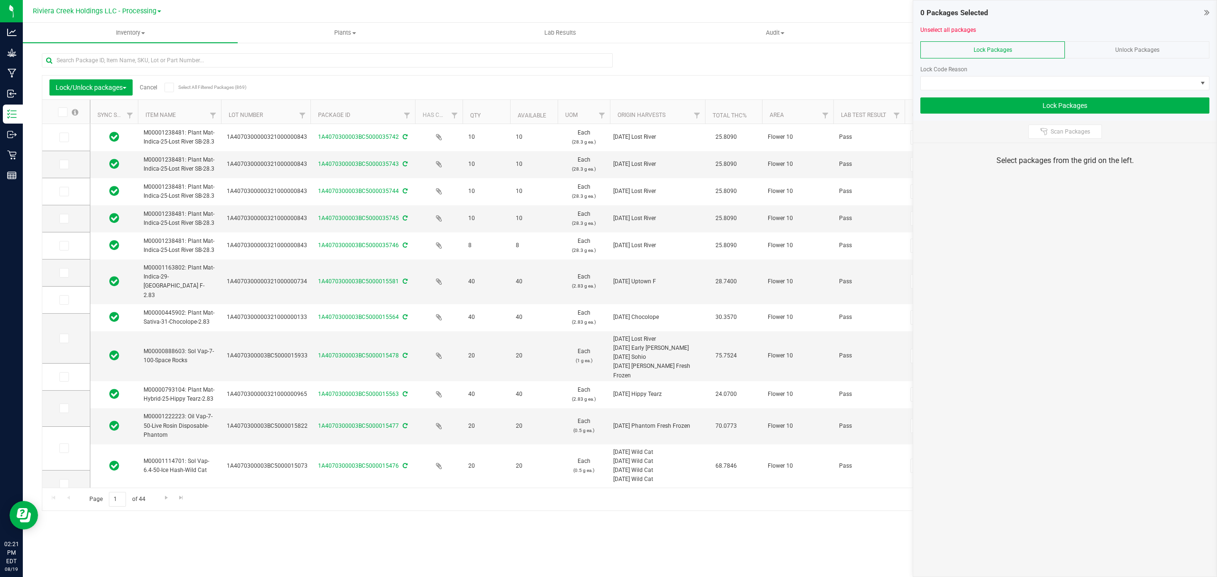
drag, startPoint x: 293, startPoint y: 114, endPoint x: 316, endPoint y: 115, distance: 23.3
click at [63, 137] on icon at bounding box center [63, 137] width 6 height 0
click at [0, 0] on input "checkbox" at bounding box center [0, 0] width 0 height 0
click at [67, 168] on span at bounding box center [64, 165] width 10 height 10
click at [0, 0] on input "checkbox" at bounding box center [0, 0] width 0 height 0
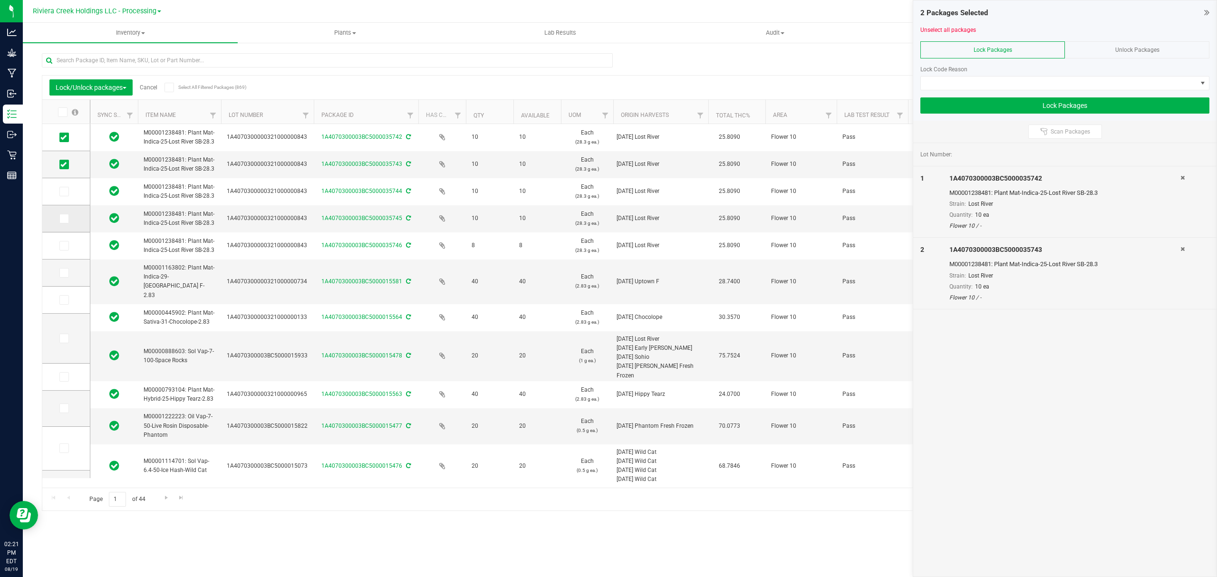
drag, startPoint x: 66, startPoint y: 196, endPoint x: 63, endPoint y: 213, distance: 17.8
click at [65, 196] on span at bounding box center [64, 192] width 10 height 10
click at [0, 0] on input "checkbox" at bounding box center [0, 0] width 0 height 0
drag, startPoint x: 63, startPoint y: 215, endPoint x: 62, endPoint y: 221, distance: 5.8
click at [63, 219] on icon at bounding box center [63, 219] width 6 height 0
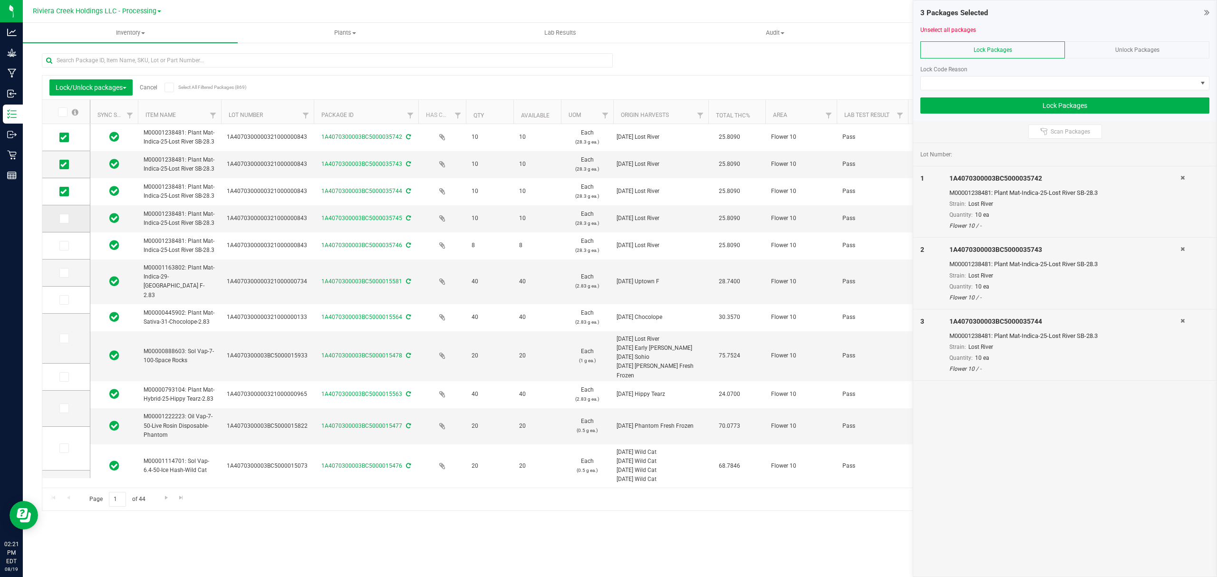
click at [0, 0] on input "checkbox" at bounding box center [0, 0] width 0 height 0
click at [66, 246] on icon at bounding box center [63, 246] width 6 height 0
click at [0, 0] on input "checkbox" at bounding box center [0, 0] width 0 height 0
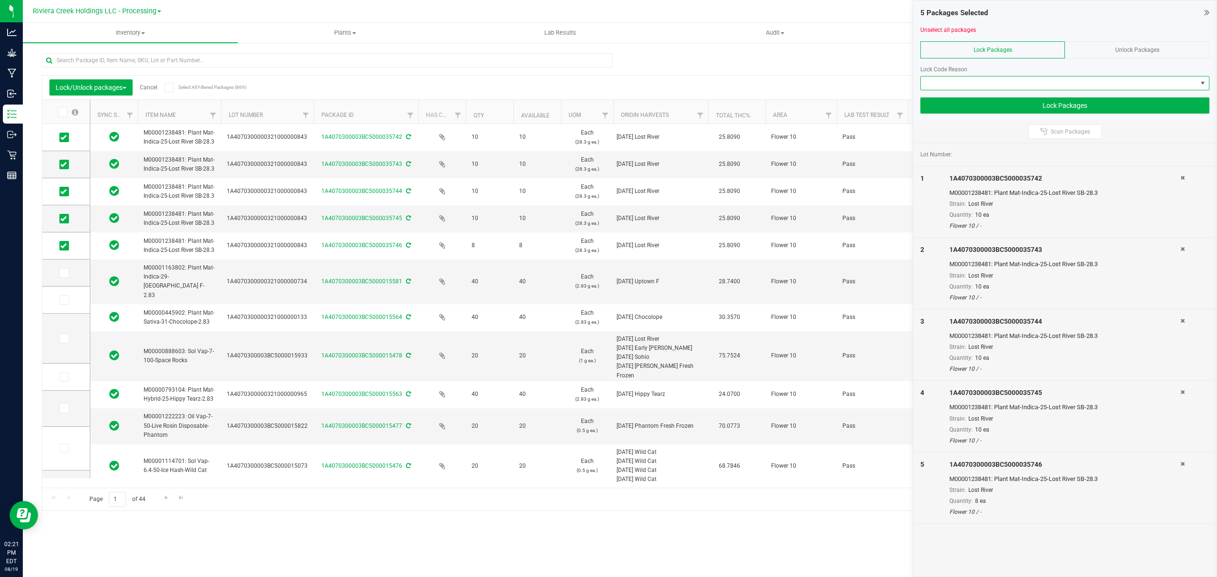
click at [953, 85] on span at bounding box center [1059, 83] width 276 height 13
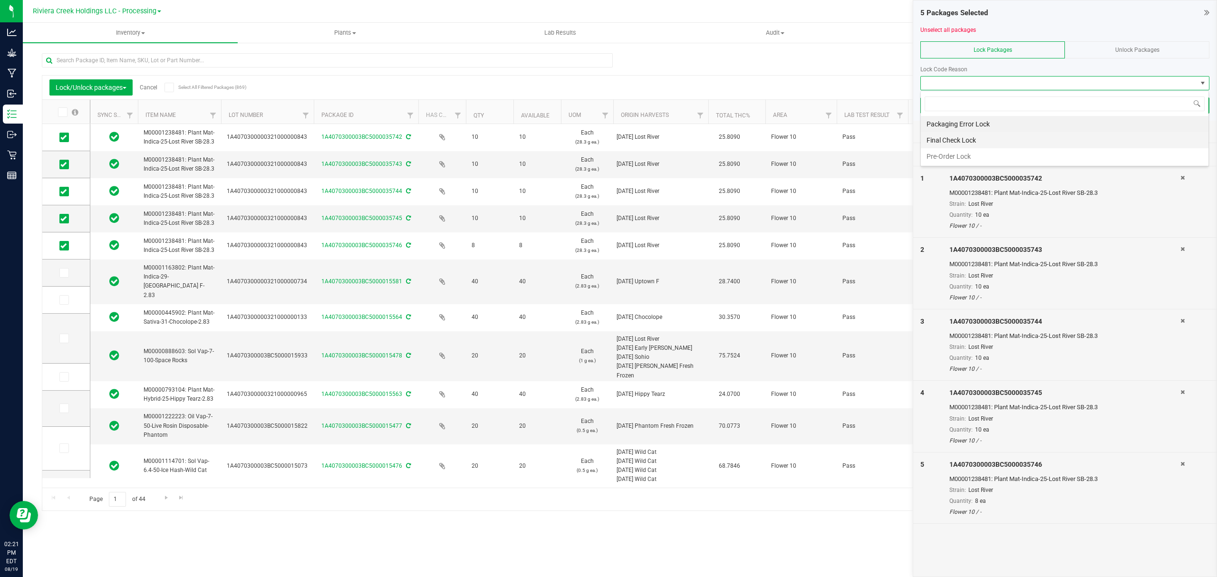
scroll to position [14, 288]
click at [939, 144] on li "Final Check Lock" at bounding box center [1065, 140] width 288 height 16
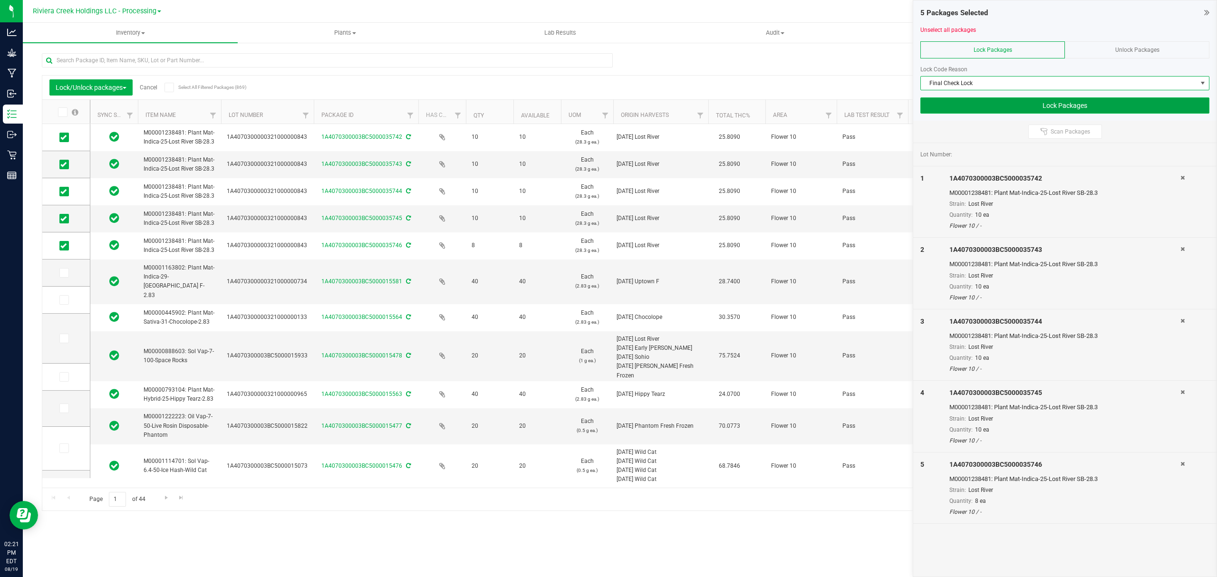
click at [945, 105] on button "Lock Packages" at bounding box center [1064, 105] width 289 height 16
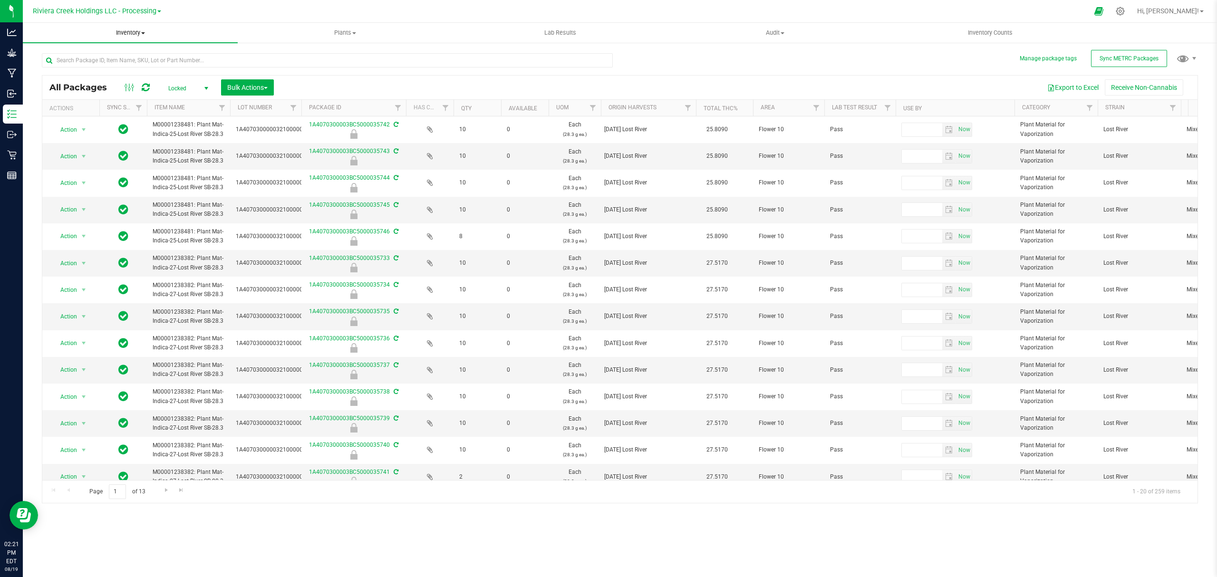
click at [123, 29] on span "Inventory" at bounding box center [130, 33] width 215 height 9
click at [97, 114] on span "From bill of materials" at bounding box center [66, 114] width 86 height 8
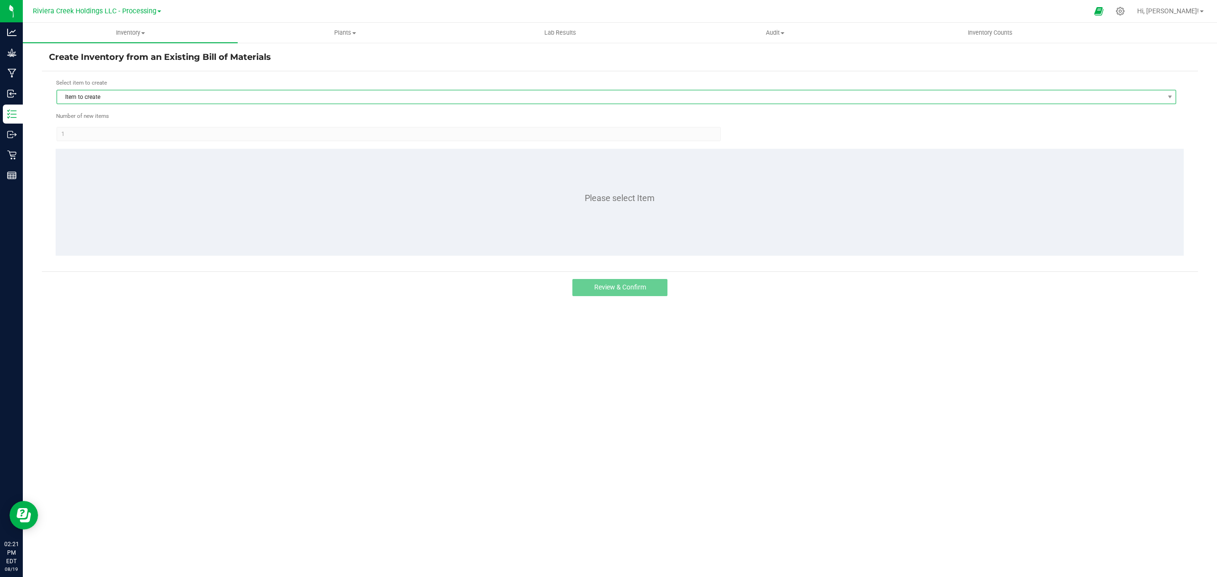
click at [128, 93] on span "Item to create" at bounding box center [610, 96] width 1107 height 13
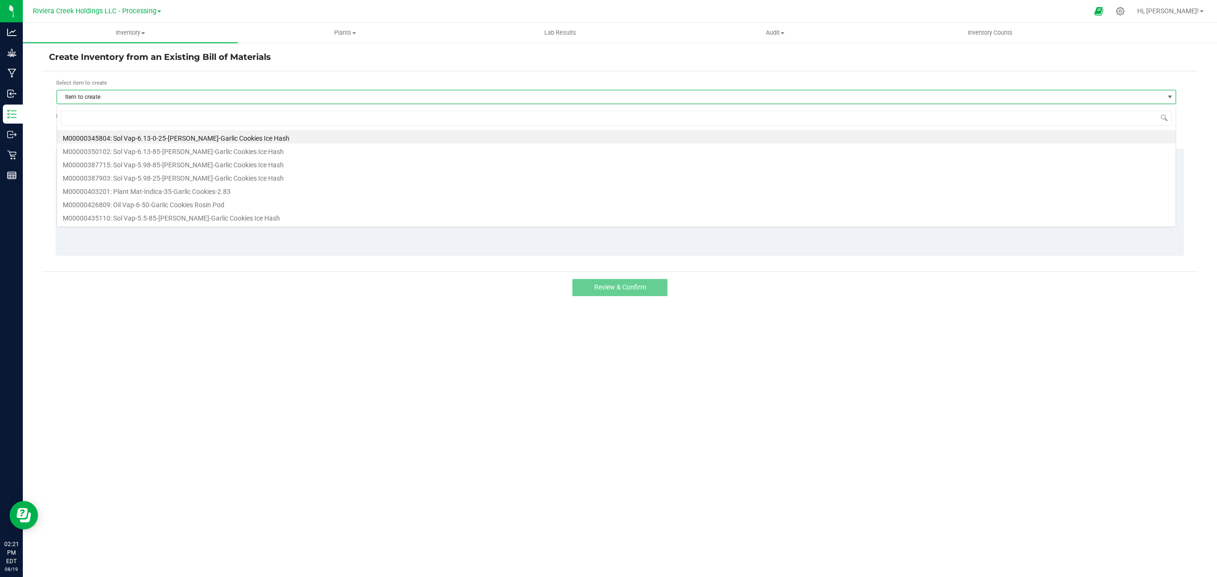
scroll to position [14, 1120]
type input "238382"
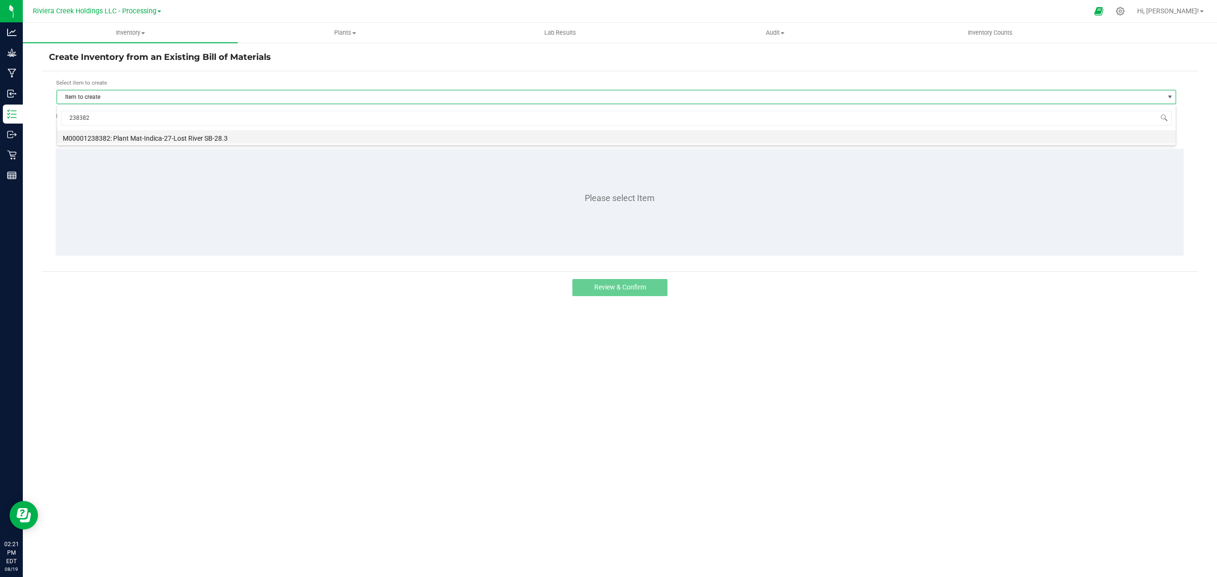
click at [148, 139] on li "M00001238382: Plant Mat-Indica-27-Lost River SB-28.3" at bounding box center [616, 136] width 1118 height 13
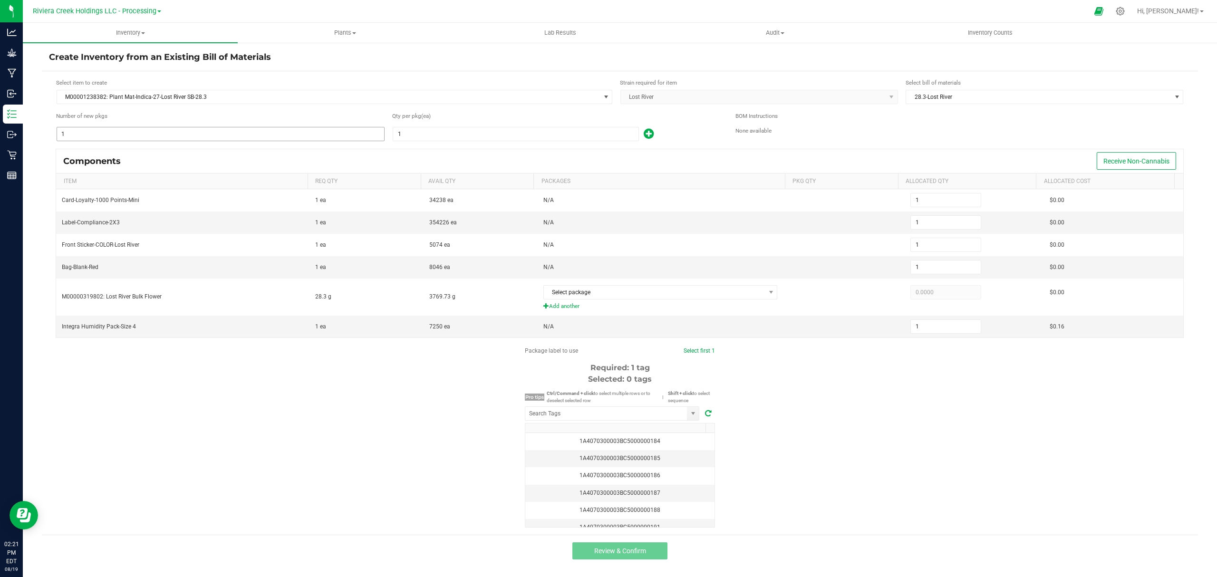
click at [135, 133] on input "1" at bounding box center [220, 133] width 327 height 13
type input "6"
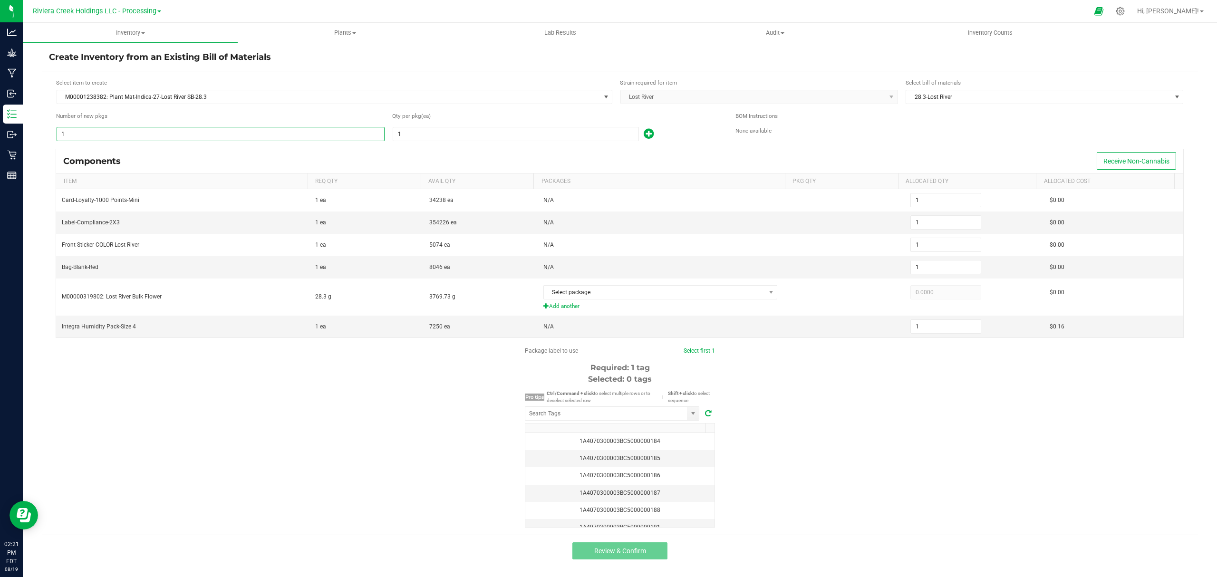
type input "6"
click at [434, 135] on input "1" at bounding box center [515, 133] width 245 height 13
type input "10"
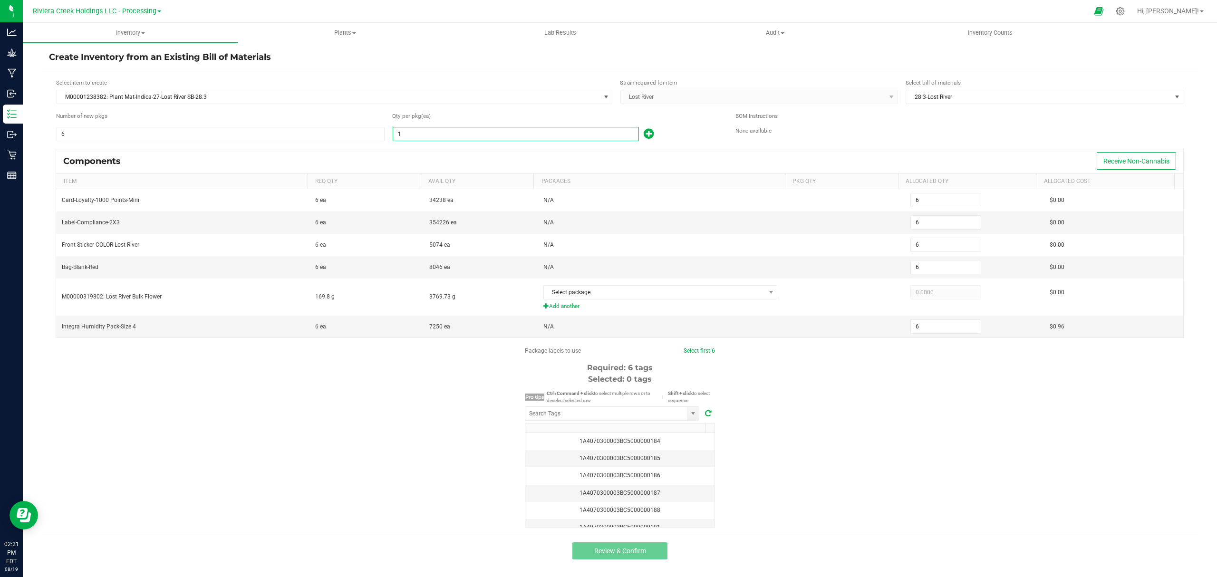
type input "60"
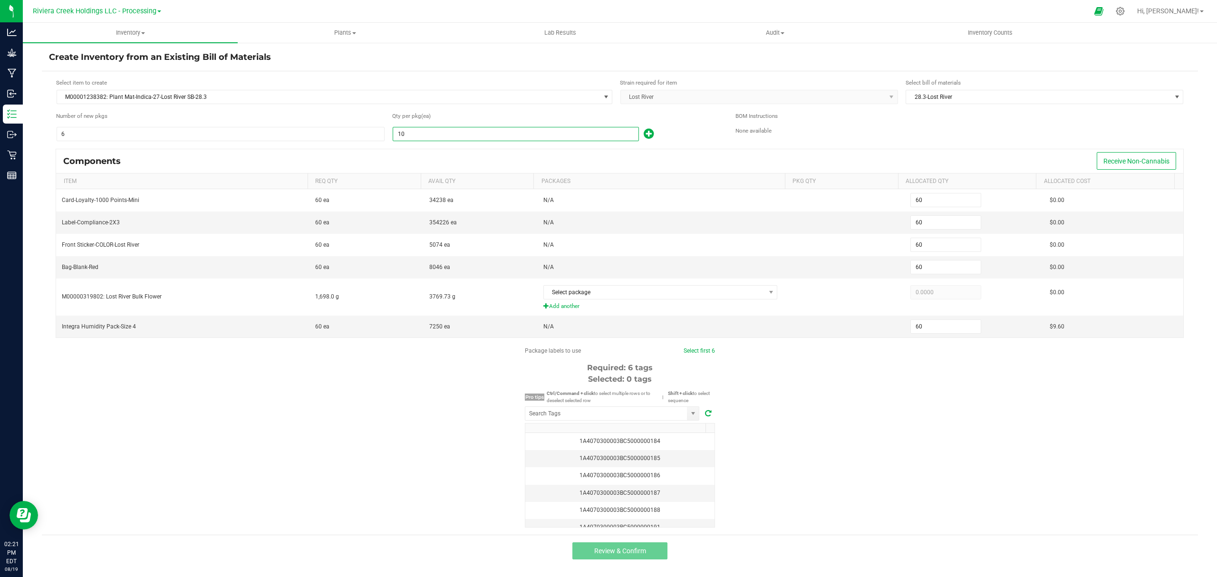
type input "10"
click at [649, 133] on icon at bounding box center [649, 134] width 10 height 12
type input "61"
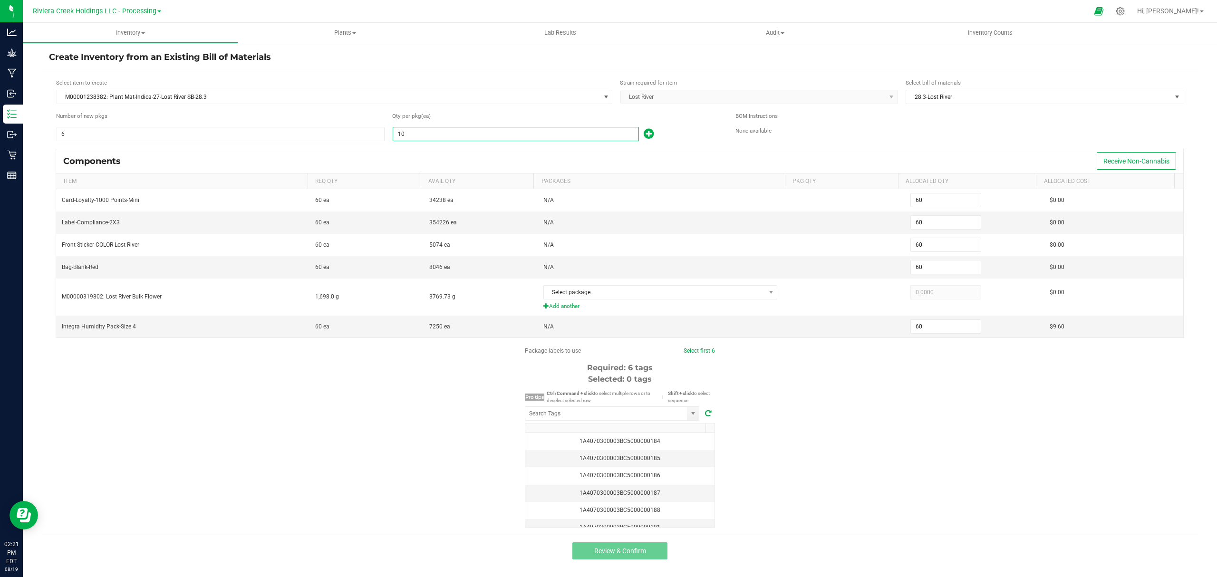
type input "61"
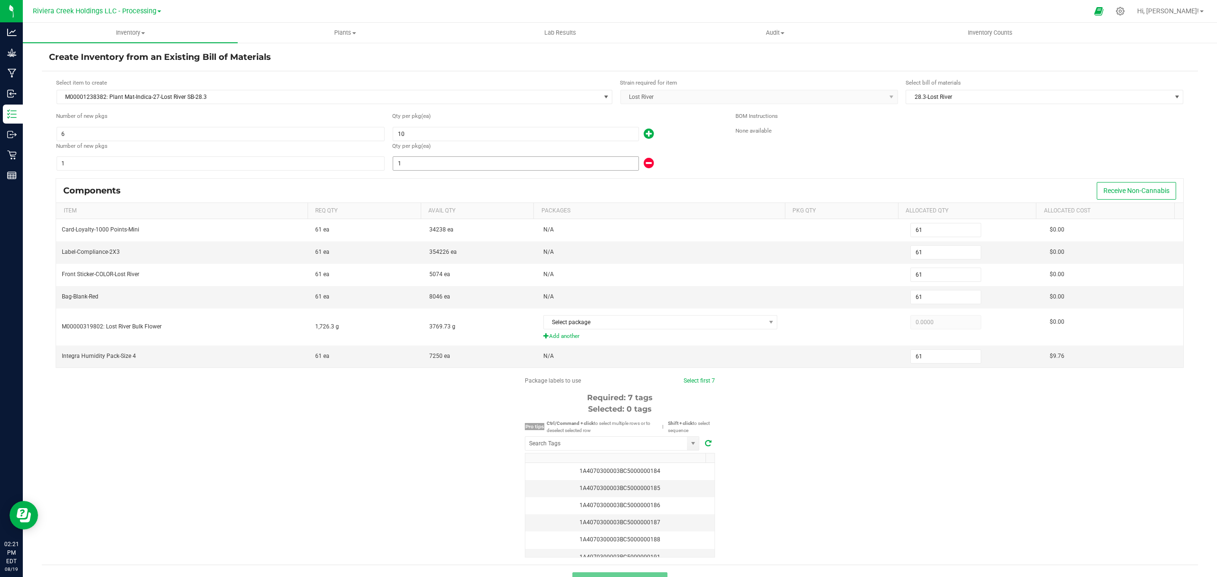
click at [565, 164] on input "1" at bounding box center [515, 163] width 245 height 13
type input "67"
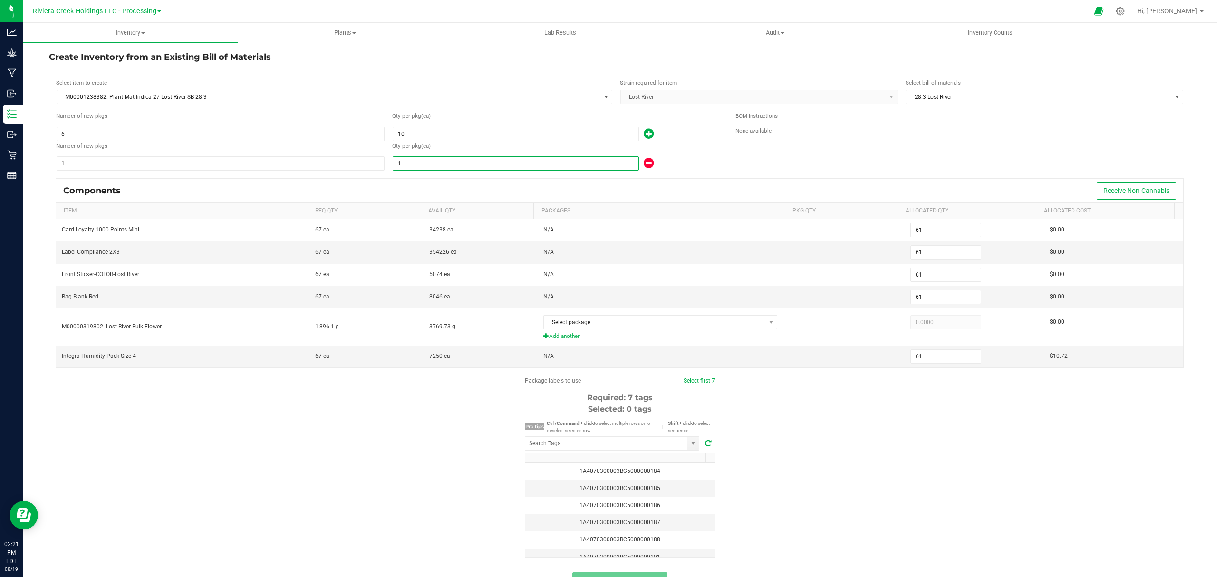
type input "67"
type input "7"
click at [703, 166] on div "7" at bounding box center [556, 163] width 329 height 15
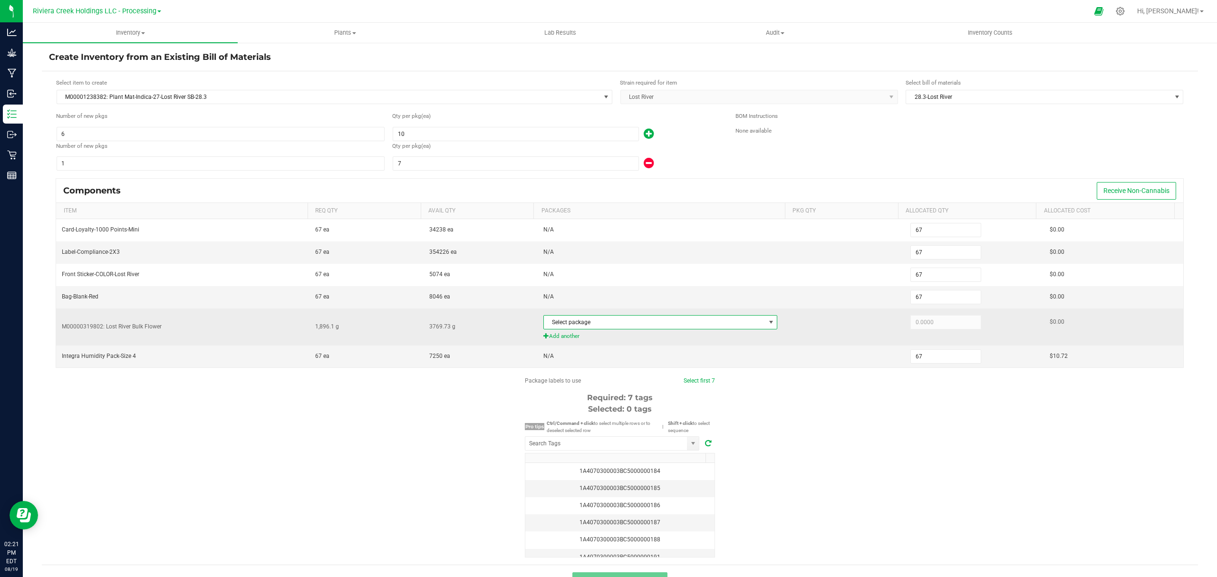
click at [637, 322] on span "Select package" at bounding box center [654, 322] width 221 height 13
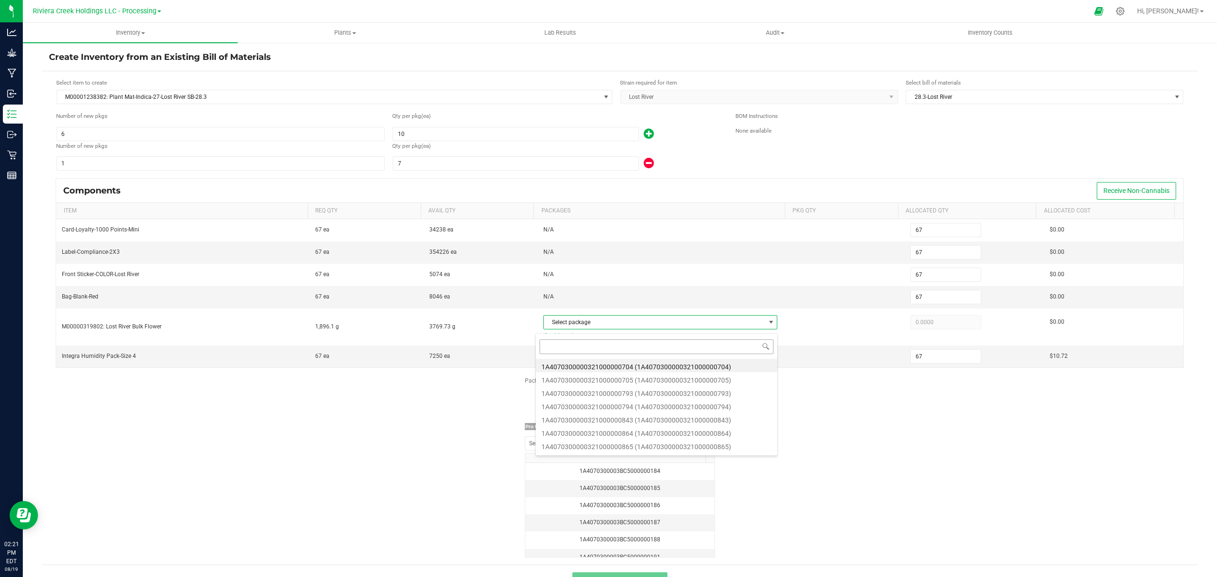
scroll to position [14, 229]
type input "864"
click at [649, 364] on li "1A4070300000321000000864 (1A4070300000321000000864)" at bounding box center [656, 365] width 241 height 13
type input "1,896.1000"
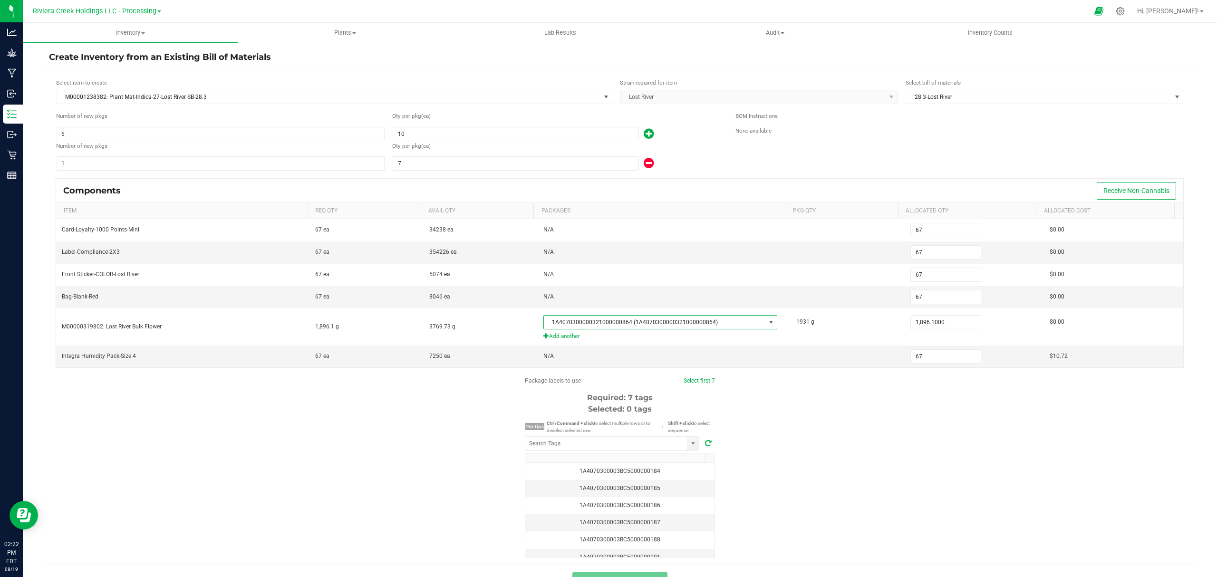
click at [770, 436] on div "Package labels to use Select first 7 Required: 7 tags Selected: 0 tags Pro tips…" at bounding box center [620, 466] width 1156 height 181
click at [639, 449] on input "NO DATA FOUND" at bounding box center [606, 443] width 162 height 13
click at [632, 461] on li "1A4070300003BC5000035747" at bounding box center [606, 466] width 173 height 16
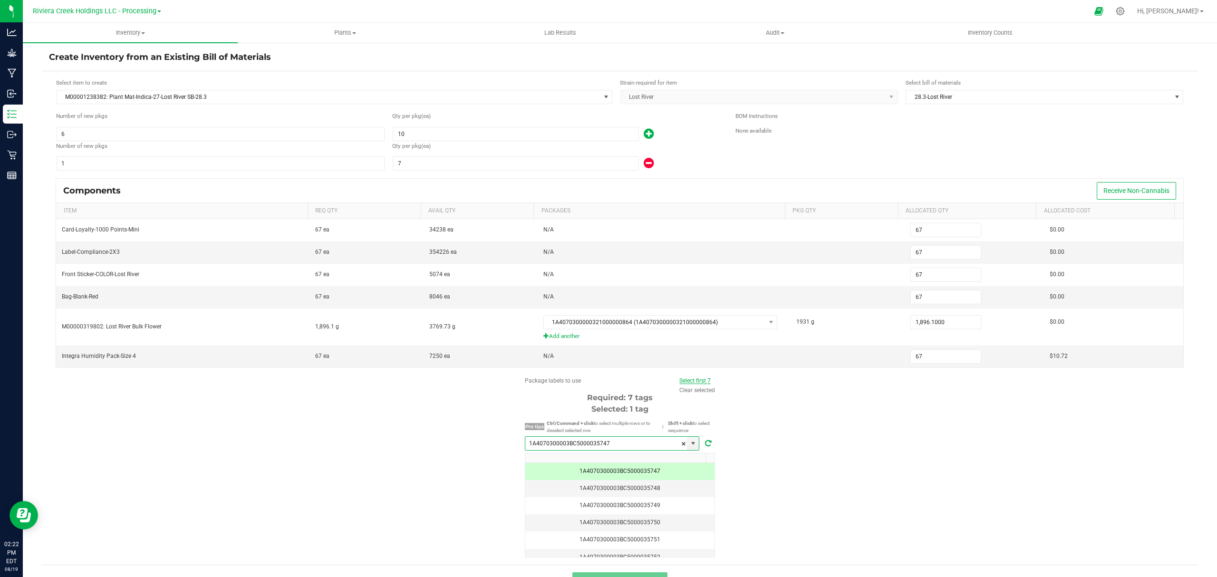
type input "1A4070300003BC5000035747"
click at [689, 384] on link "Select first 7" at bounding box center [694, 380] width 31 height 7
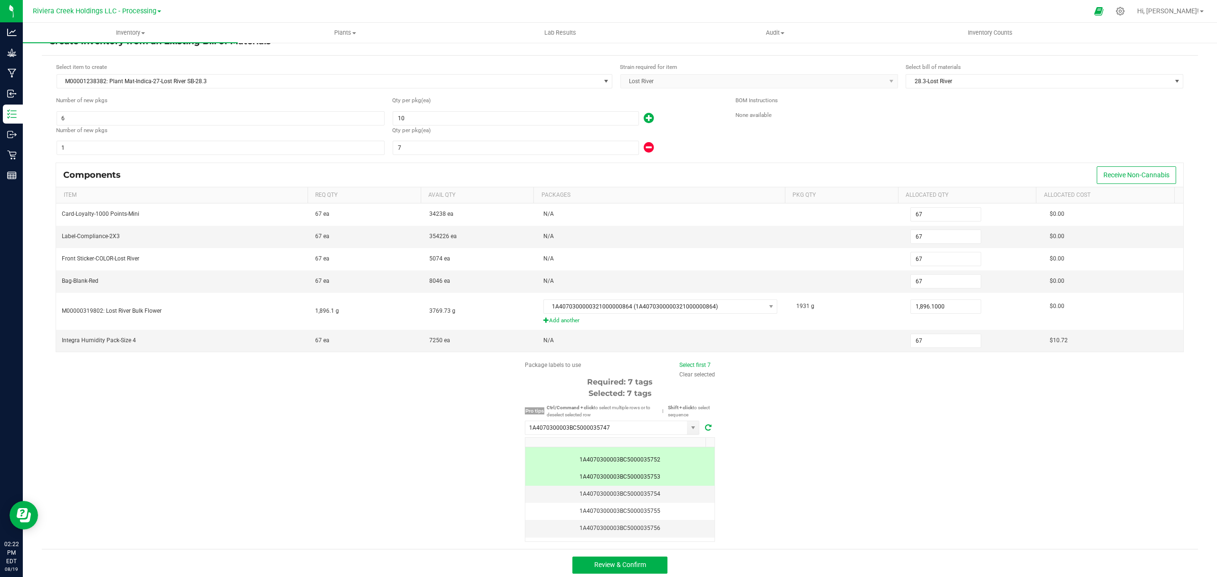
scroll to position [24, 0]
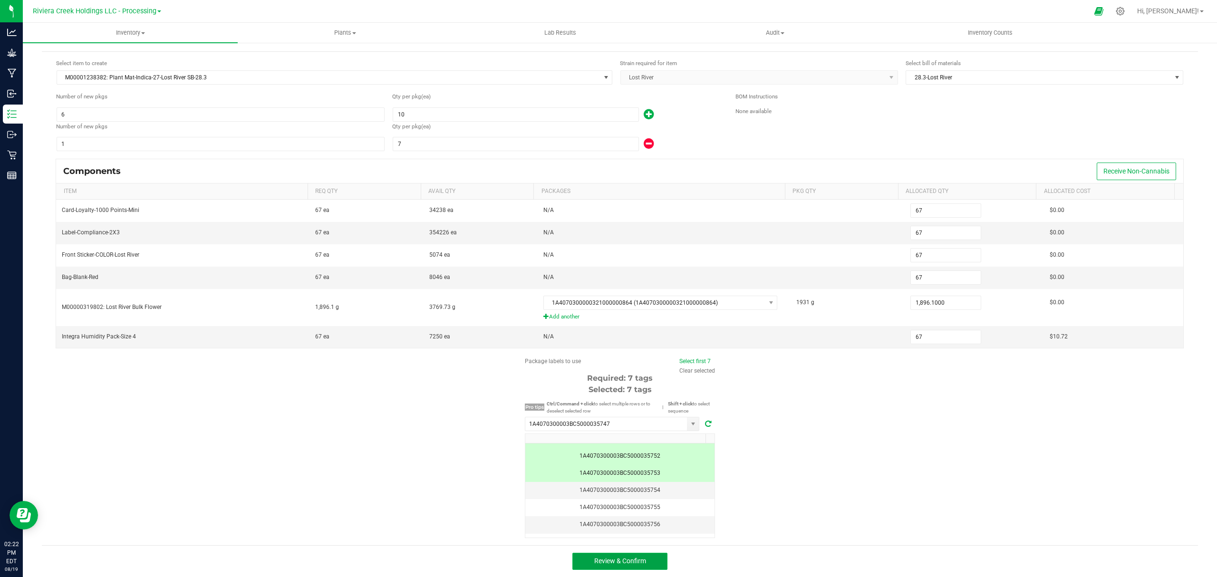
click at [640, 559] on span "Review & Confirm" at bounding box center [620, 561] width 52 height 8
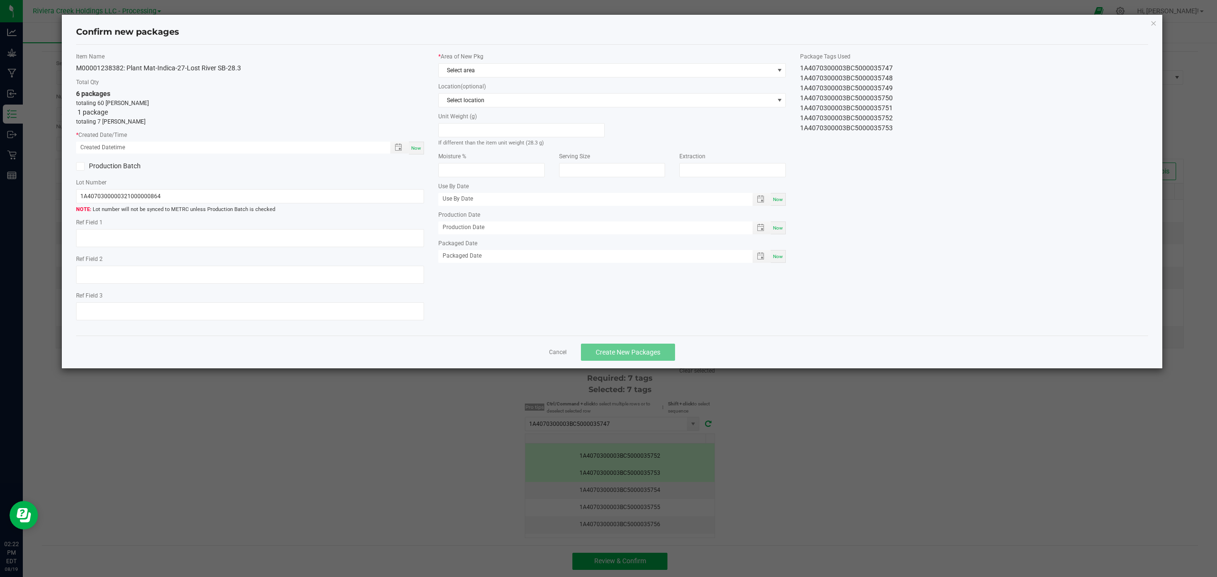
click at [417, 154] on div "Now" at bounding box center [416, 148] width 15 height 13
type input "[DATE] 02:22 PM"
click at [491, 74] on span "Select area" at bounding box center [606, 70] width 335 height 13
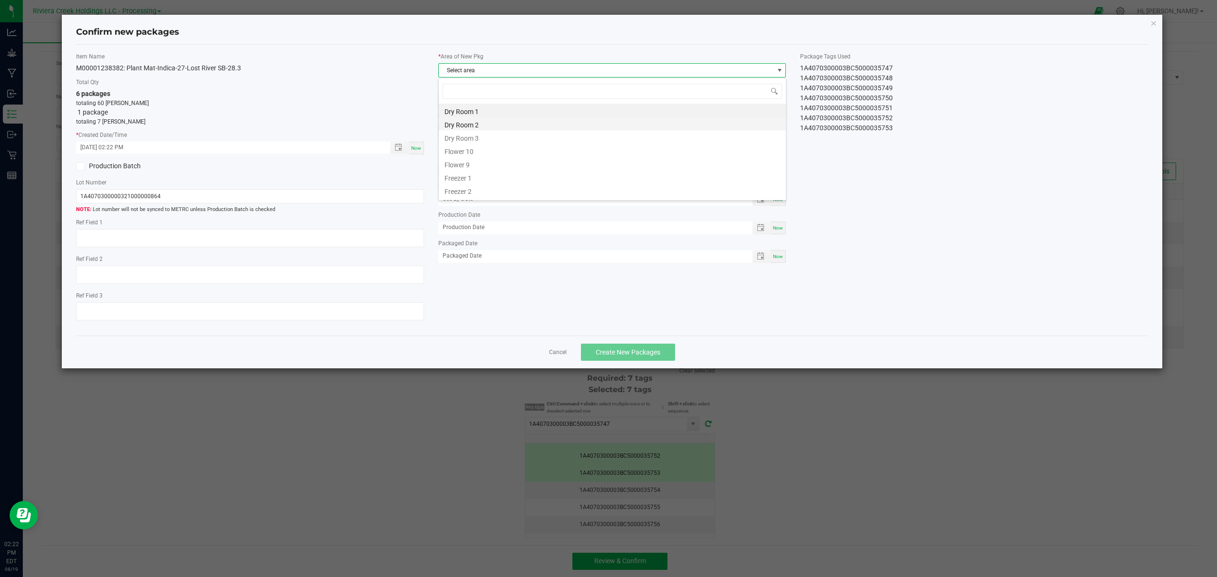
scroll to position [14, 347]
click at [472, 156] on li "Flower 10" at bounding box center [612, 150] width 347 height 13
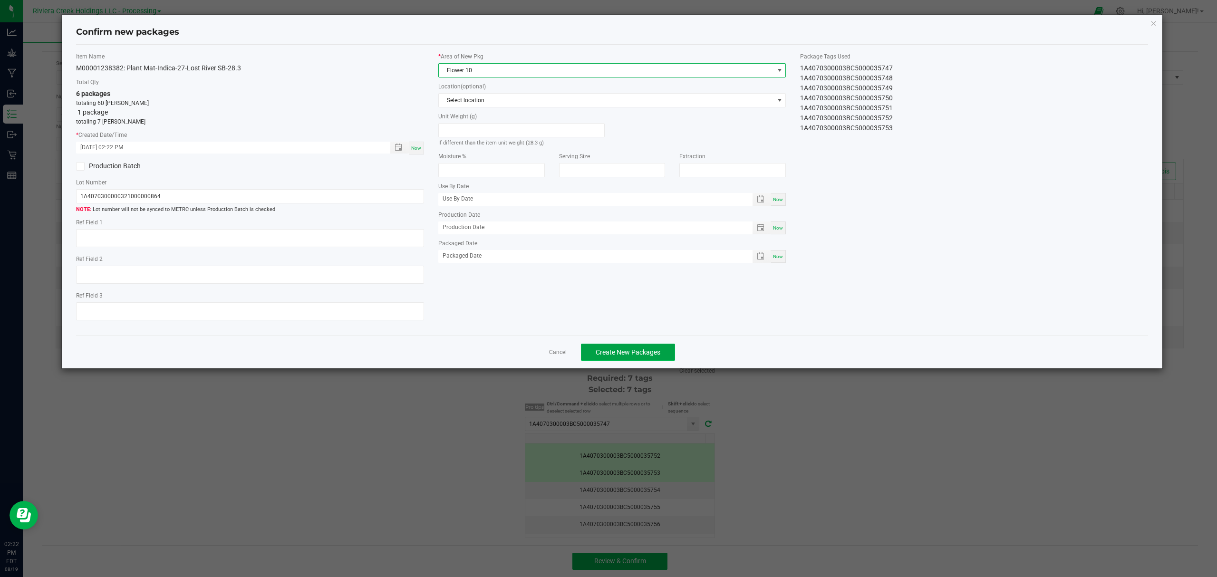
click at [645, 356] on span "Create New Packages" at bounding box center [628, 352] width 65 height 8
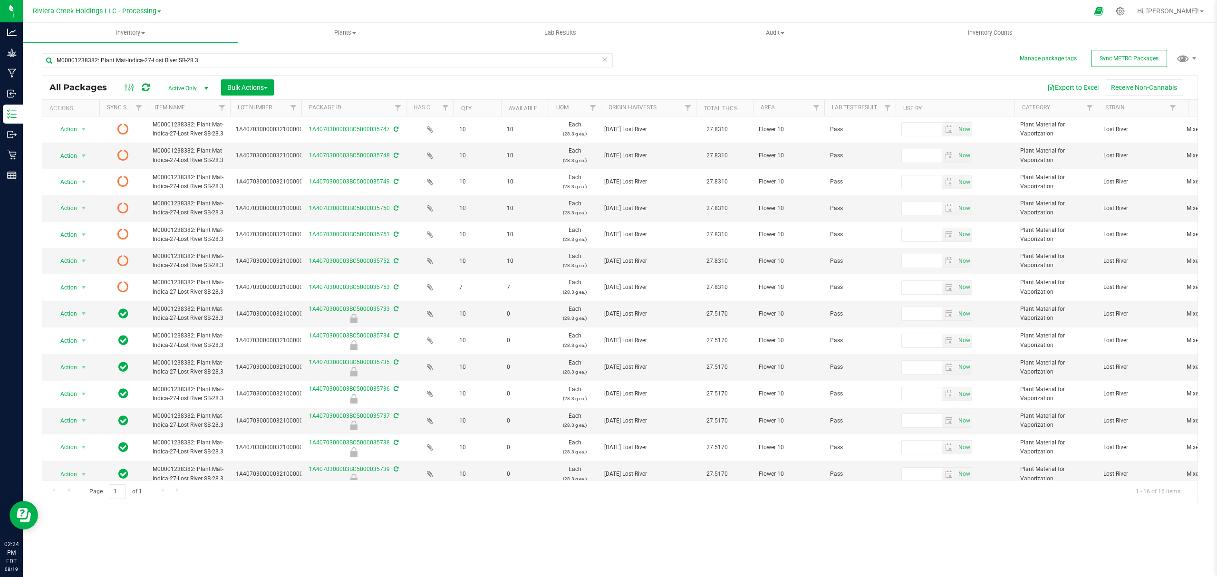
click at [143, 85] on icon at bounding box center [146, 88] width 8 height 10
click at [993, 33] on span "Inventory Counts" at bounding box center [990, 33] width 70 height 9
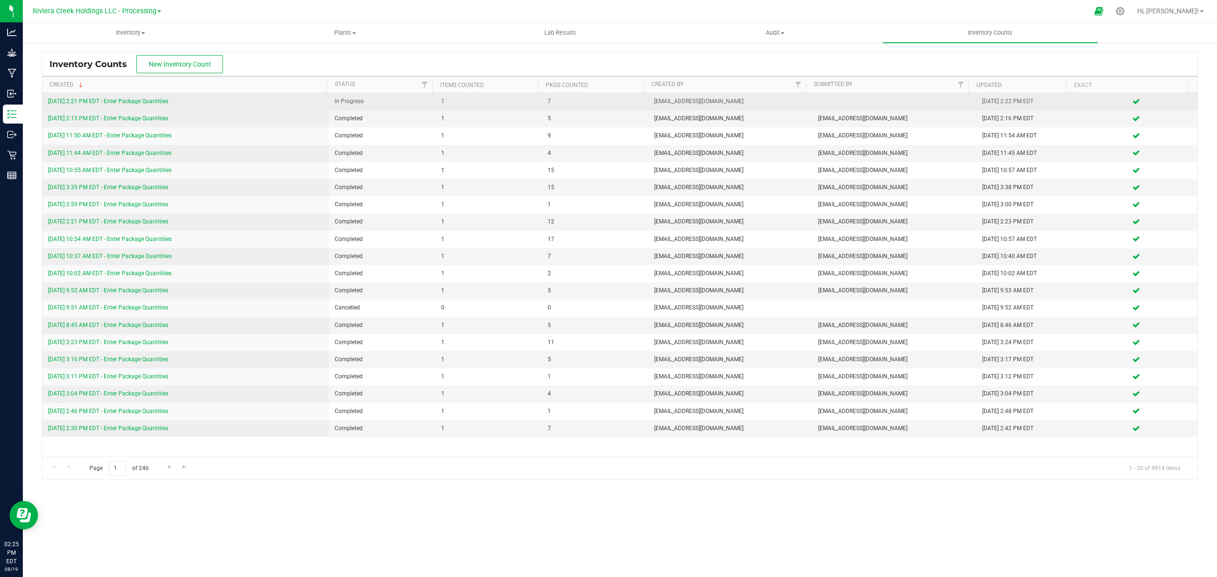
click at [155, 101] on link "[DATE] 2:21 PM EDT - Enter Package Quantities" at bounding box center [108, 101] width 120 height 7
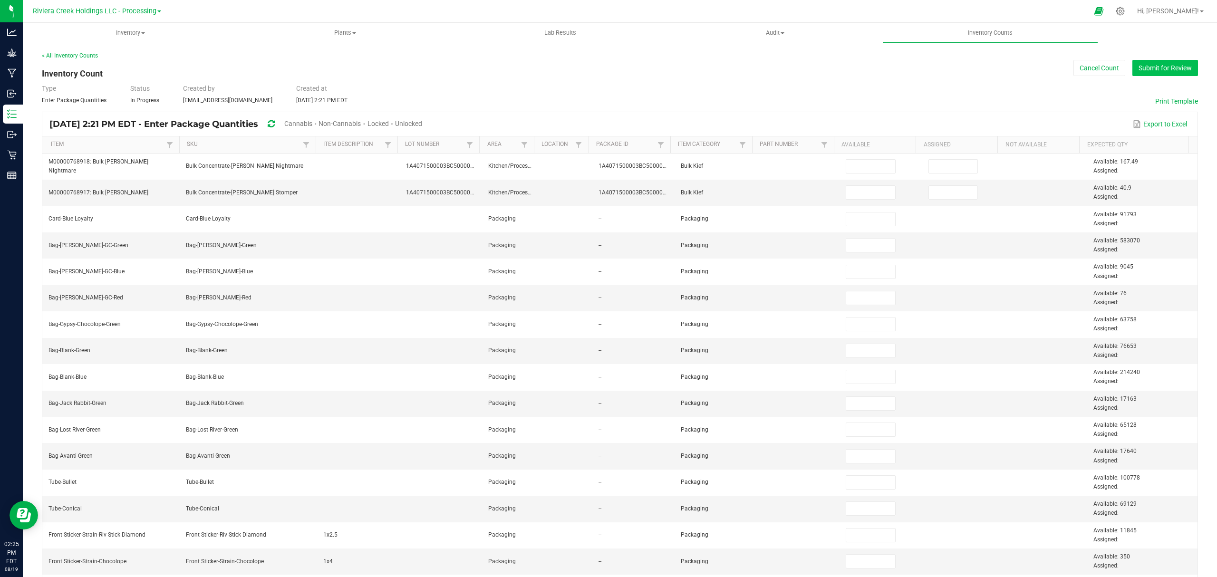
click at [1141, 67] on button "Submit for Review" at bounding box center [1165, 68] width 66 height 16
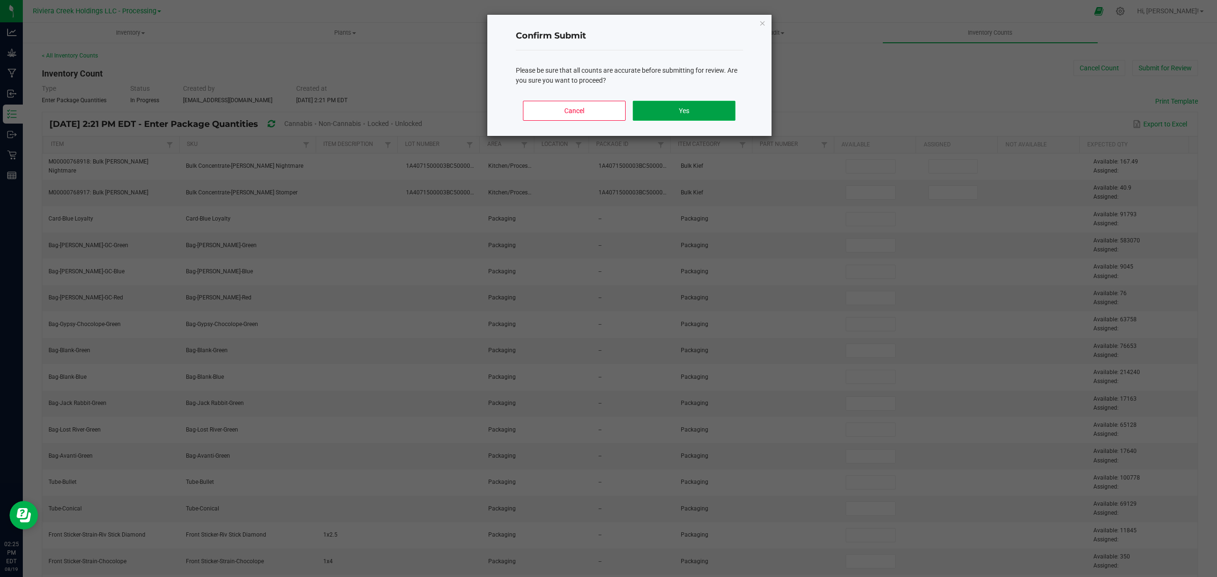
click at [689, 118] on button "Yes" at bounding box center [684, 111] width 102 height 20
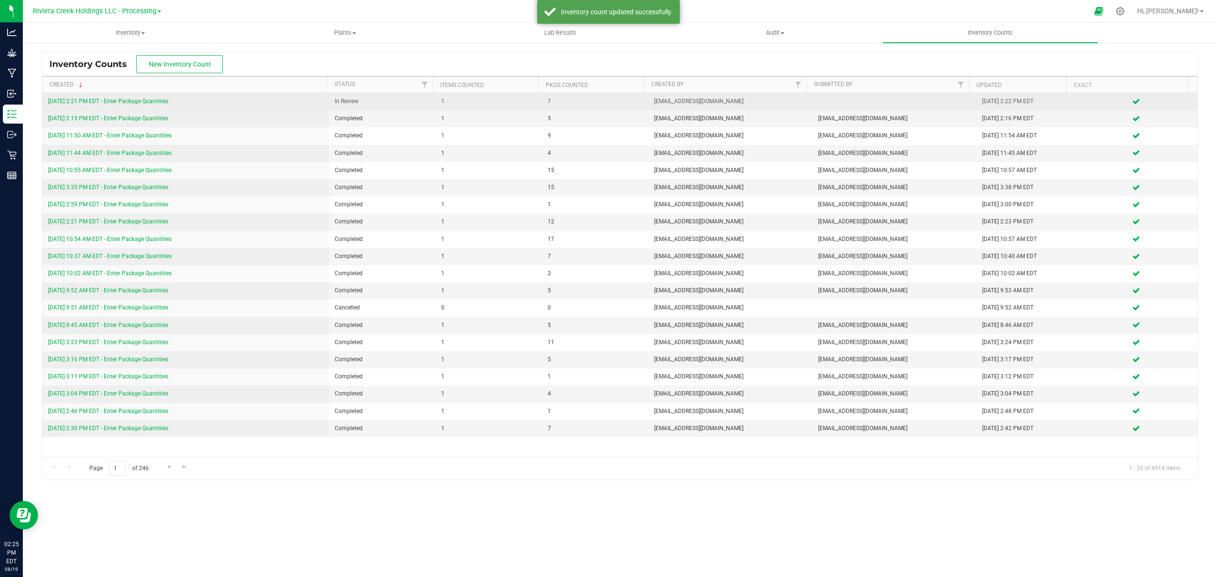
click at [162, 103] on link "[DATE] 2:21 PM EDT - Enter Package Quantities" at bounding box center [108, 101] width 120 height 7
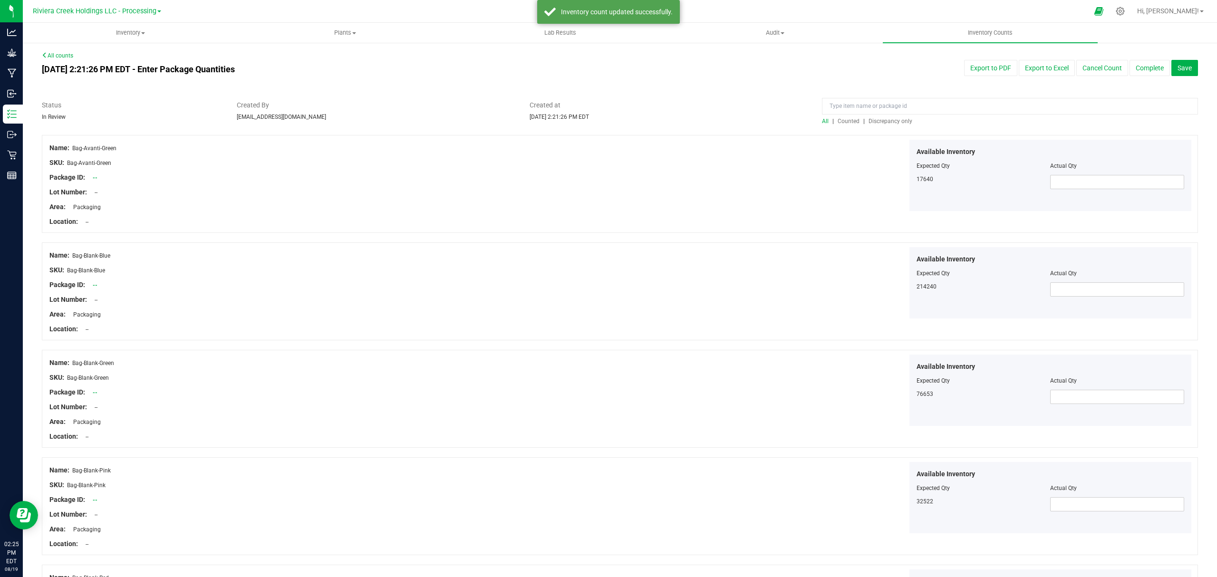
click at [848, 121] on span "Counted" at bounding box center [849, 121] width 22 height 7
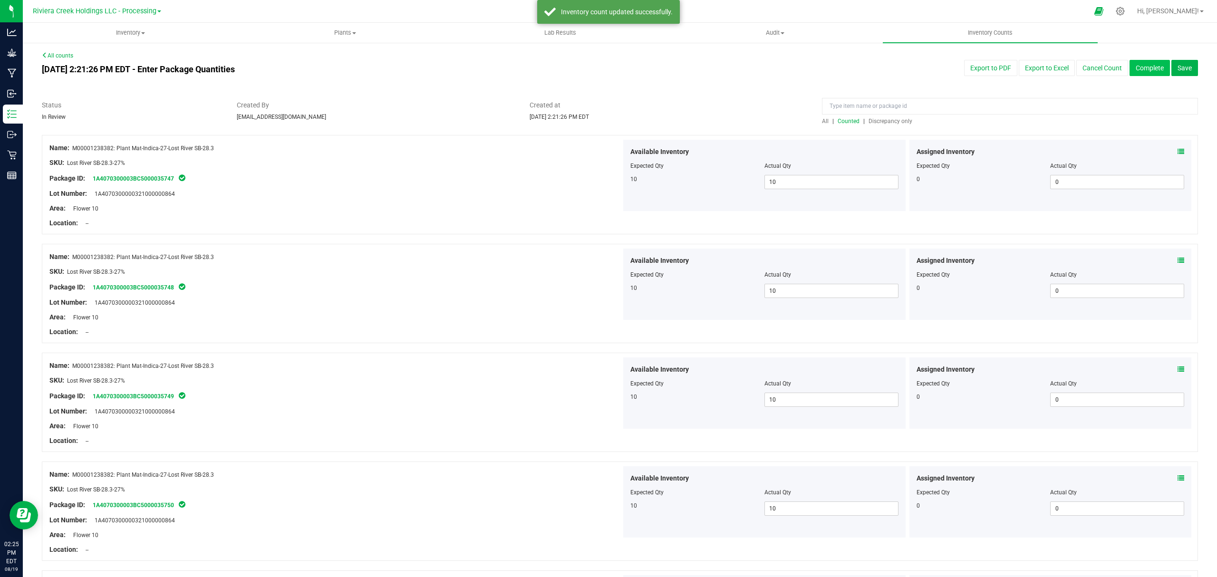
click at [1143, 71] on button "Complete" at bounding box center [1149, 68] width 40 height 16
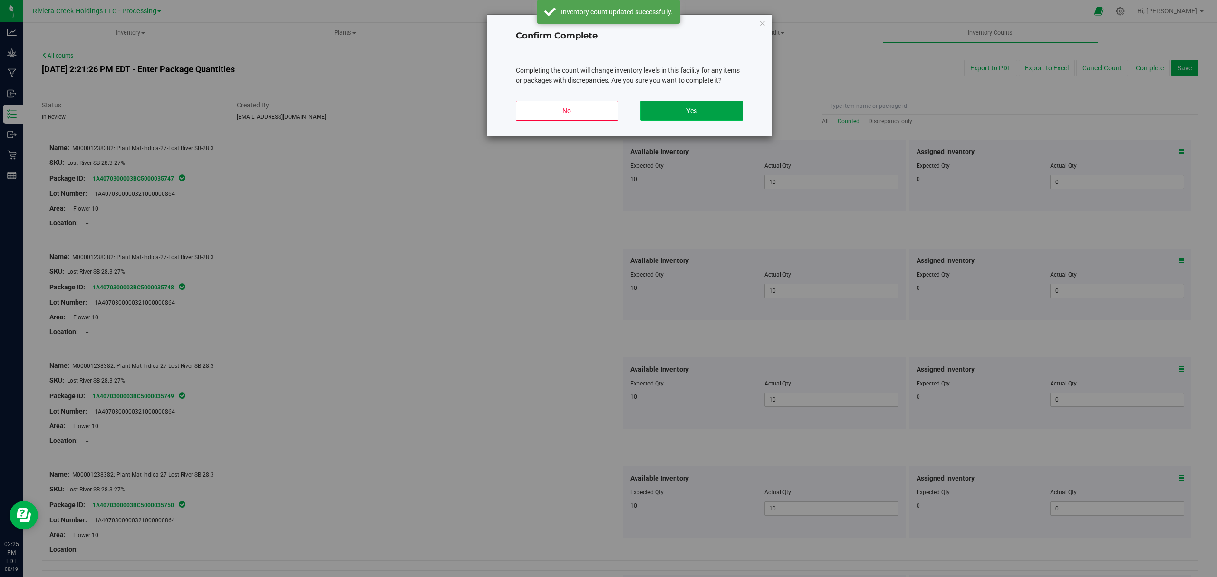
click at [720, 120] on button "Yes" at bounding box center [691, 111] width 102 height 20
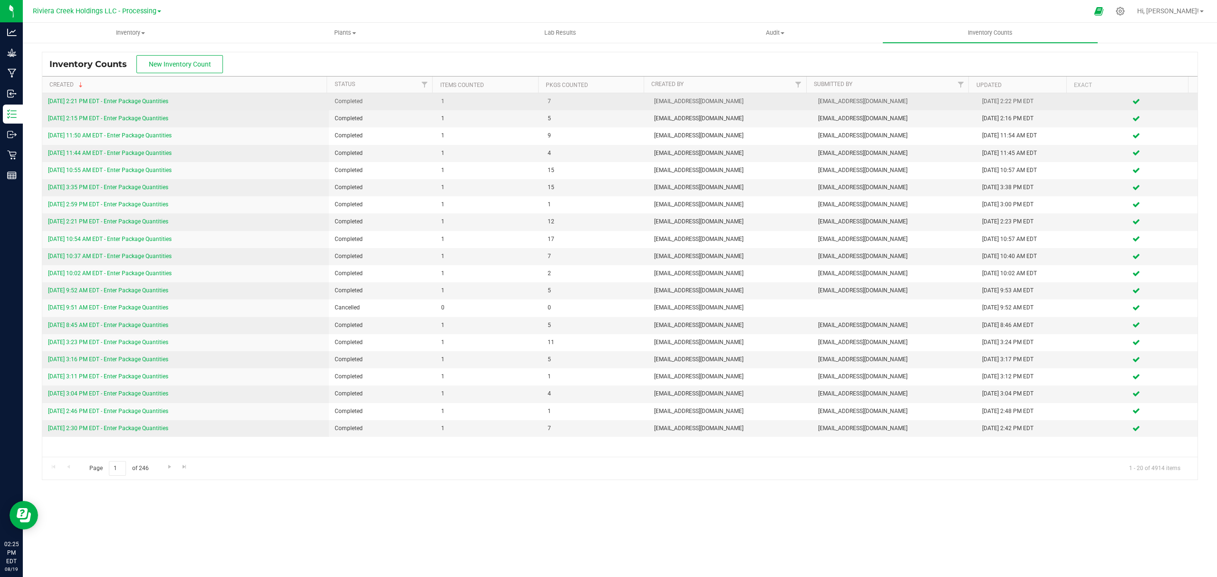
click at [128, 97] on div "[DATE] 2:21 PM EDT - Enter Package Quantities" at bounding box center [185, 101] width 275 height 9
click at [129, 102] on link "[DATE] 2:21 PM EDT - Enter Package Quantities" at bounding box center [108, 101] width 120 height 7
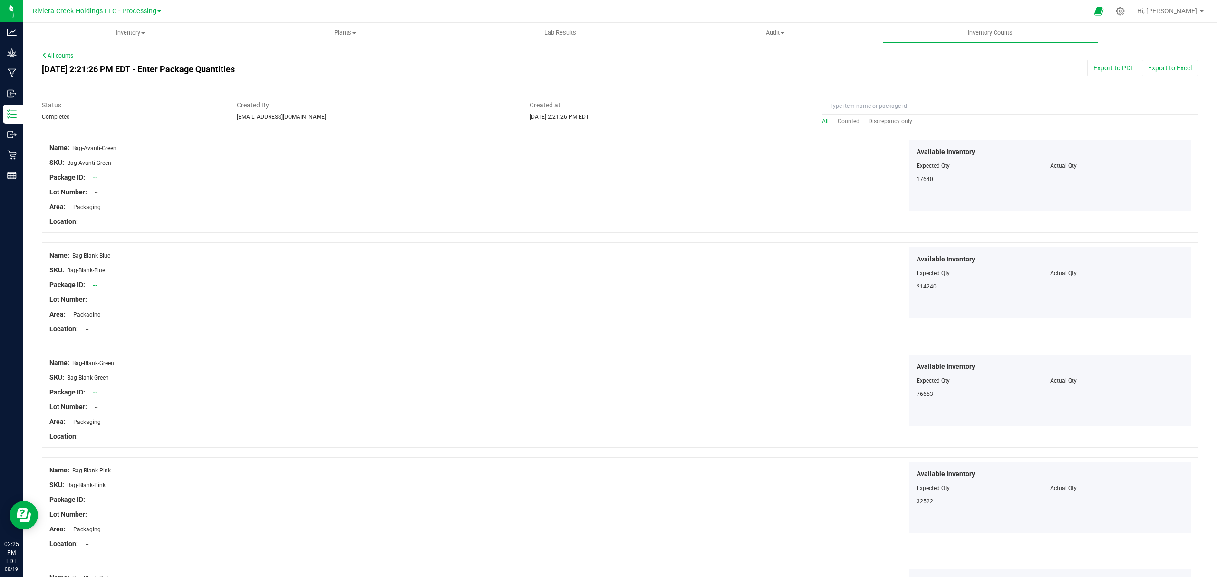
click at [839, 122] on span "Counted" at bounding box center [849, 121] width 22 height 7
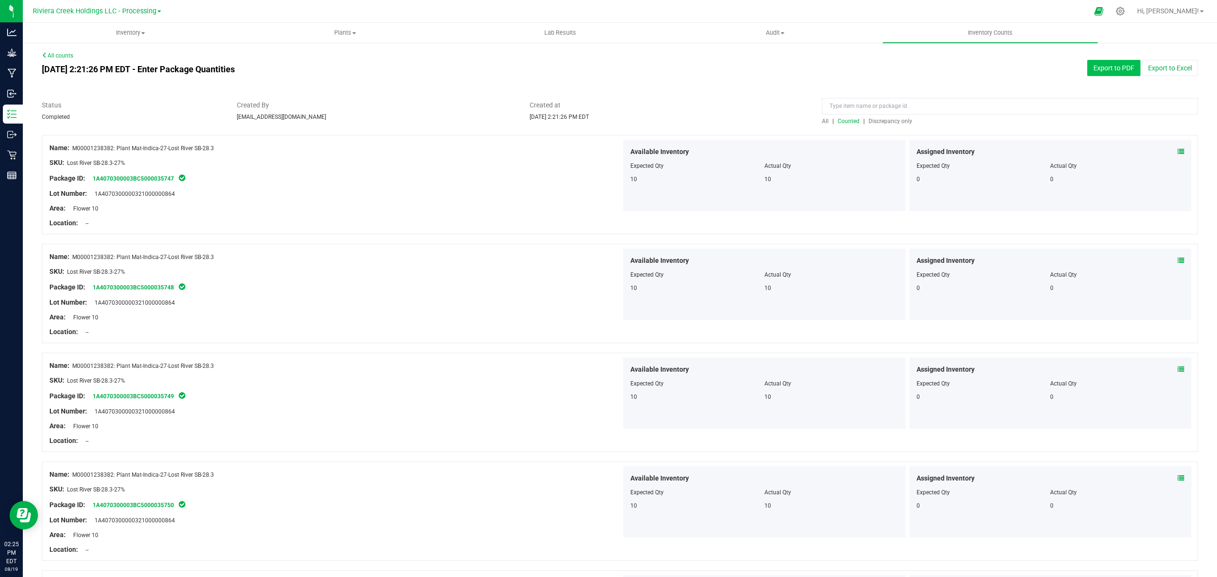
click at [1103, 74] on button "Export to PDF" at bounding box center [1113, 68] width 53 height 16
click at [131, 35] on span "Inventory" at bounding box center [130, 33] width 214 height 9
click at [99, 58] on li "All packages" at bounding box center [130, 57] width 215 height 11
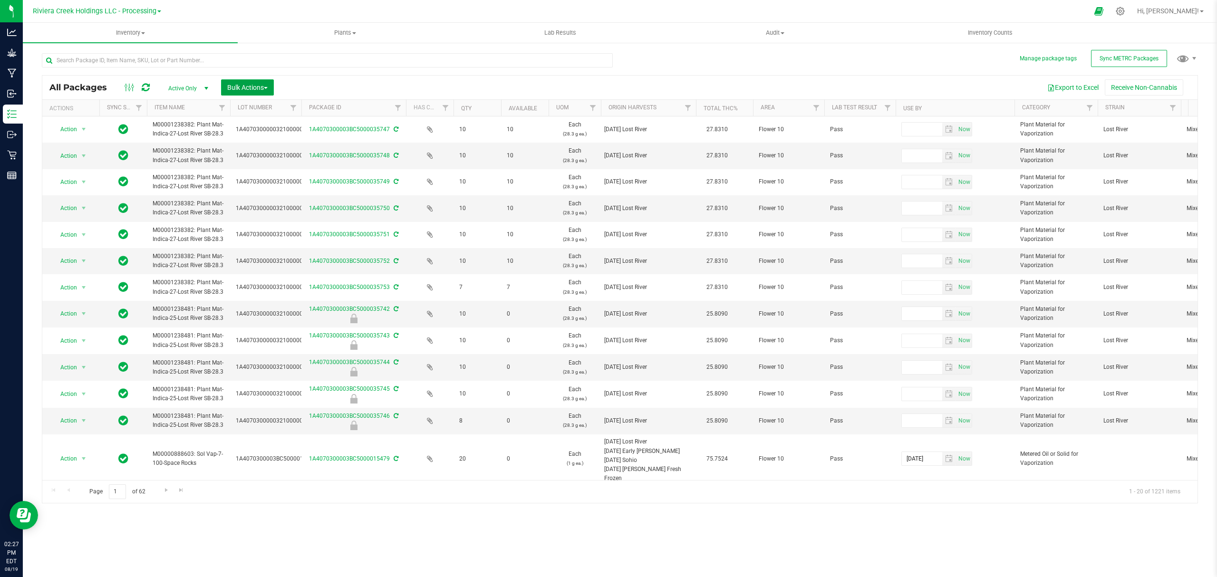
click at [250, 85] on span "Bulk Actions" at bounding box center [247, 88] width 40 height 8
click at [254, 179] on span "Lock/Unlock packages" at bounding box center [259, 179] width 65 height 8
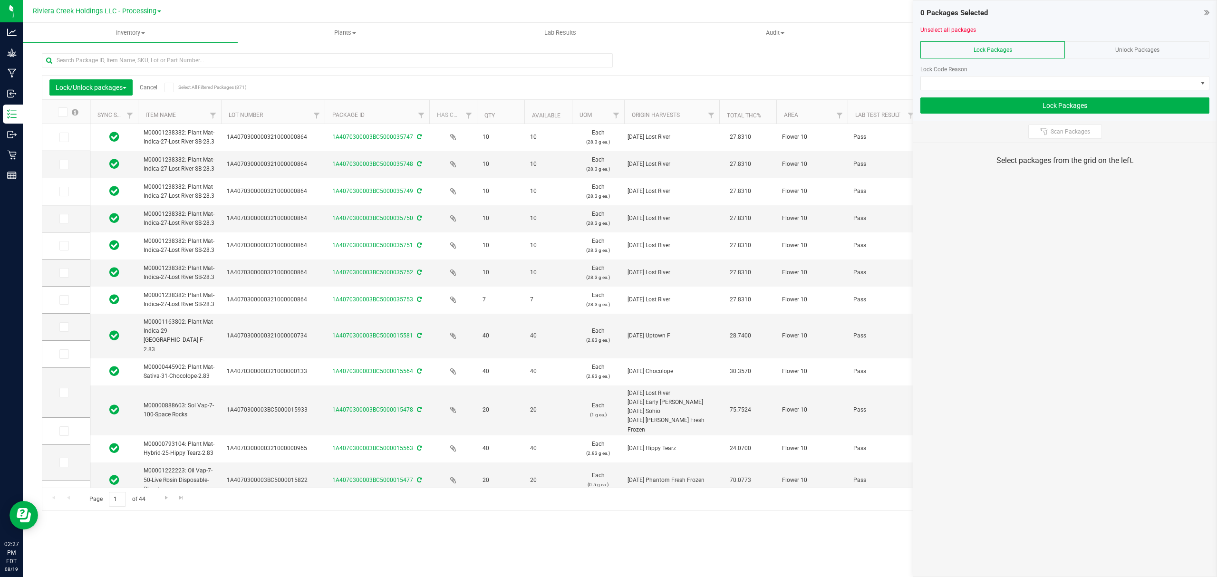
drag, startPoint x: 291, startPoint y: 112, endPoint x: 326, endPoint y: 115, distance: 34.8
click at [67, 136] on span at bounding box center [64, 138] width 10 height 10
click at [0, 0] on input "checkbox" at bounding box center [0, 0] width 0 height 0
drag, startPoint x: 66, startPoint y: 164, endPoint x: 66, endPoint y: 169, distance: 5.7
click at [66, 164] on icon at bounding box center [63, 164] width 6 height 0
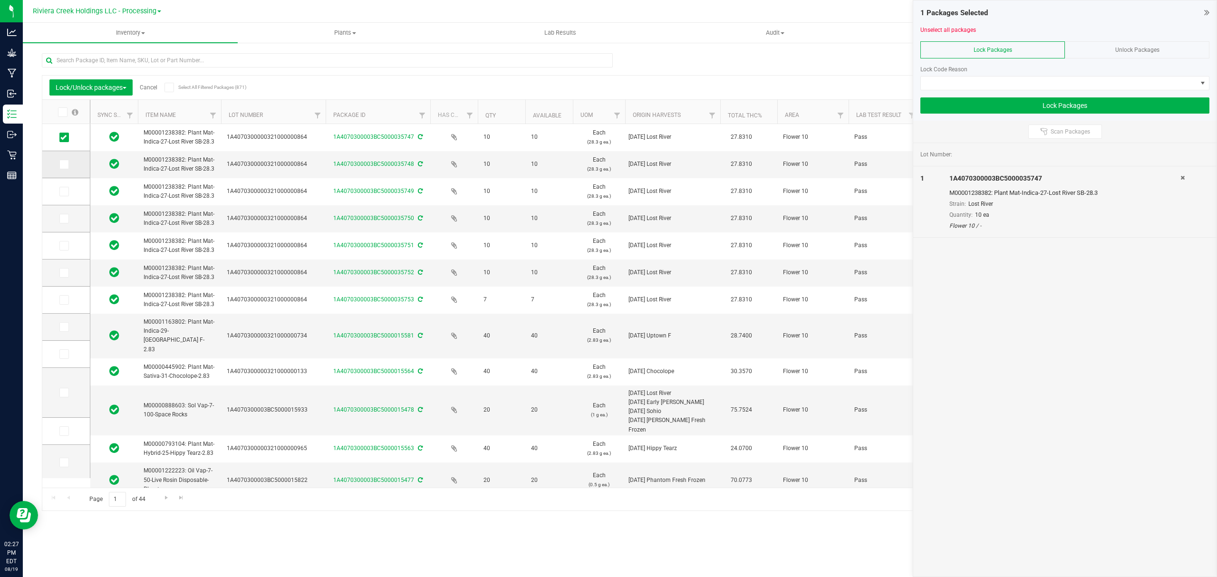
click at [0, 0] on input "checkbox" at bounding box center [0, 0] width 0 height 0
click at [66, 200] on td at bounding box center [66, 191] width 48 height 27
click at [64, 192] on icon at bounding box center [63, 192] width 6 height 0
click at [0, 0] on input "checkbox" at bounding box center [0, 0] width 0 height 0
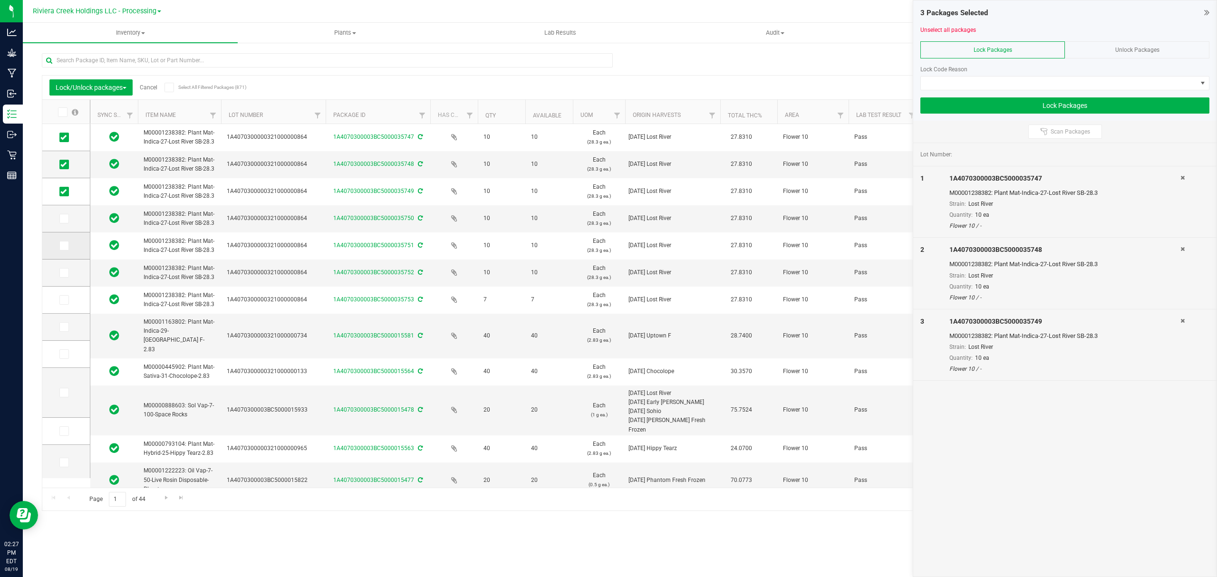
drag, startPoint x: 66, startPoint y: 214, endPoint x: 63, endPoint y: 235, distance: 21.0
click at [66, 215] on span at bounding box center [64, 219] width 10 height 10
click at [0, 0] on input "checkbox" at bounding box center [0, 0] width 0 height 0
click at [63, 246] on icon at bounding box center [63, 246] width 6 height 0
click at [0, 0] on input "checkbox" at bounding box center [0, 0] width 0 height 0
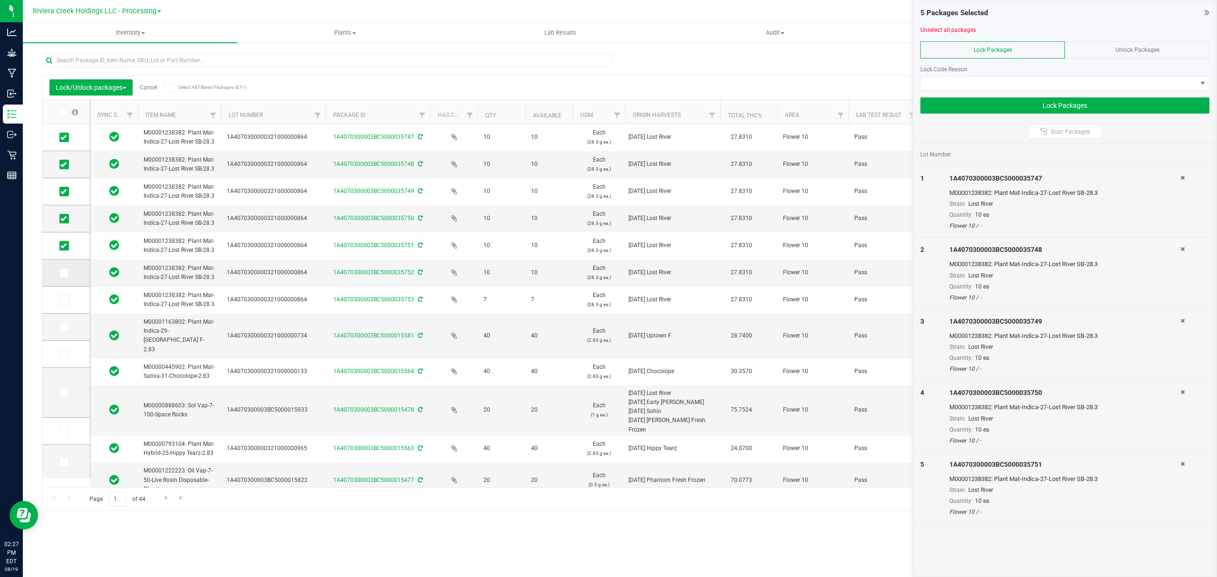
drag, startPoint x: 63, startPoint y: 263, endPoint x: 63, endPoint y: 269, distance: 5.7
click at [63, 267] on td at bounding box center [66, 273] width 48 height 27
drag, startPoint x: 63, startPoint y: 269, endPoint x: 63, endPoint y: 279, distance: 10.5
click at [63, 273] on icon at bounding box center [63, 273] width 6 height 0
click at [0, 0] on input "checkbox" at bounding box center [0, 0] width 0 height 0
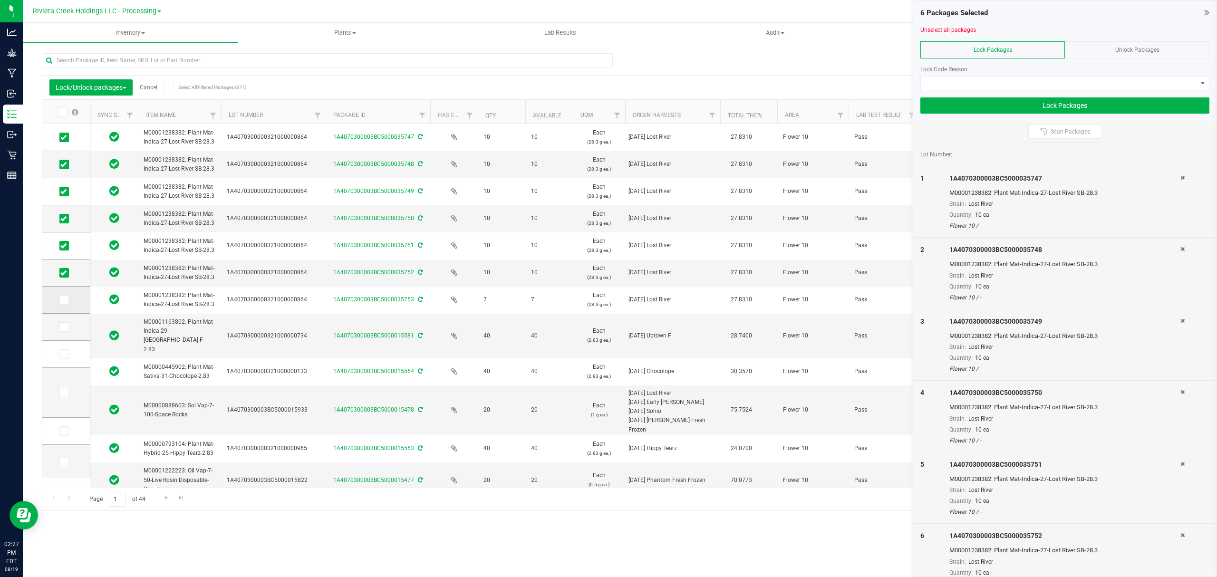
drag, startPoint x: 66, startPoint y: 296, endPoint x: 65, endPoint y: 307, distance: 11.4
click at [66, 297] on span at bounding box center [64, 300] width 10 height 10
click at [65, 307] on td at bounding box center [66, 300] width 48 height 27
click at [61, 300] on icon at bounding box center [63, 300] width 6 height 0
click at [0, 0] on input "checkbox" at bounding box center [0, 0] width 0 height 0
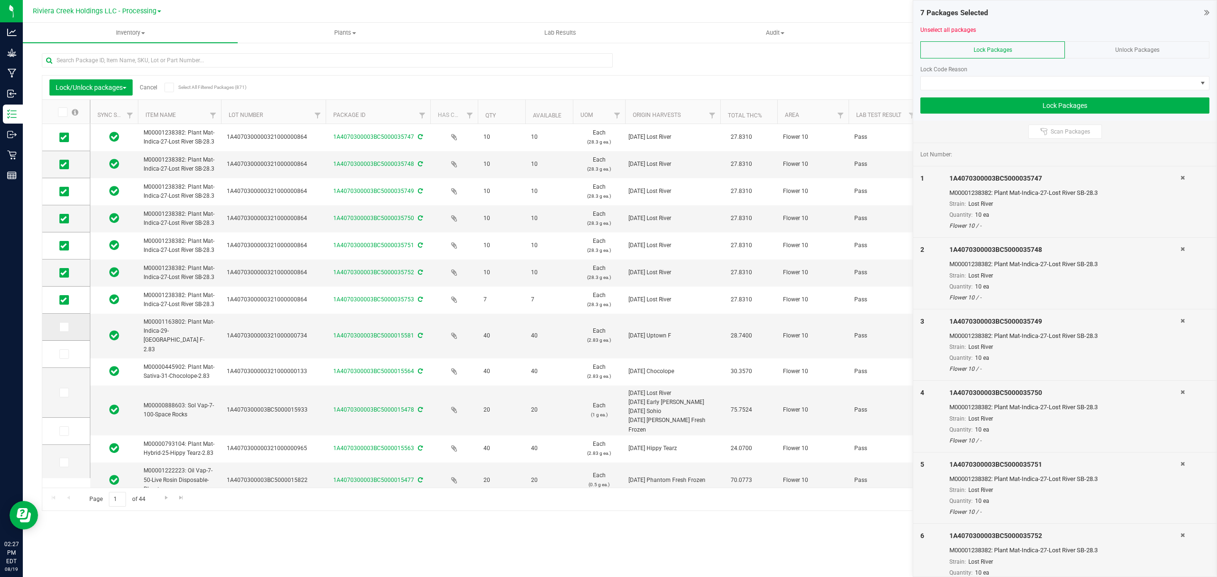
click at [65, 327] on icon at bounding box center [63, 327] width 6 height 0
click at [0, 0] on input "checkbox" at bounding box center [0, 0] width 0 height 0
click at [61, 327] on icon at bounding box center [63, 327] width 6 height 0
click at [0, 0] on input "checkbox" at bounding box center [0, 0] width 0 height 0
click at [1031, 80] on span at bounding box center [1059, 83] width 276 height 13
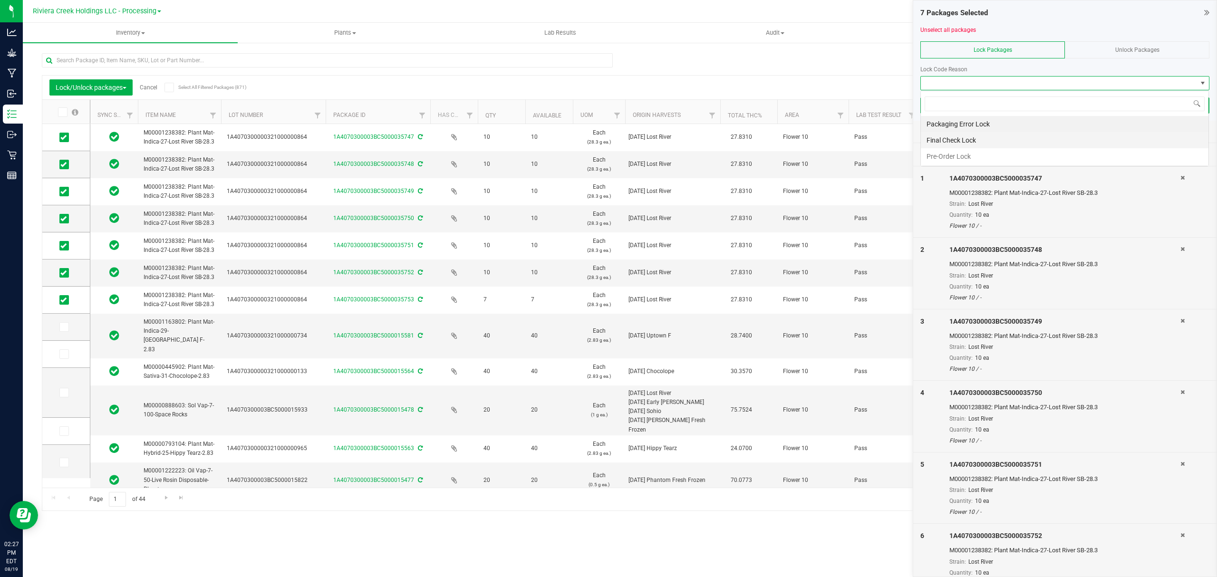
scroll to position [14, 288]
click at [996, 144] on li "Final Check Lock" at bounding box center [1065, 140] width 288 height 16
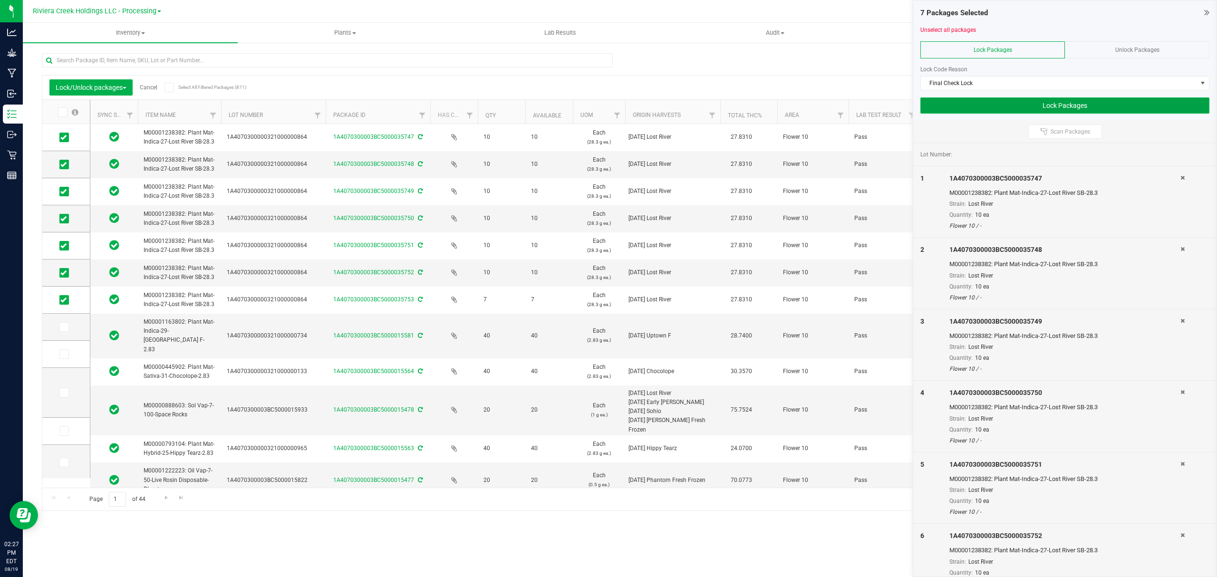
click at [1002, 106] on button "Lock Packages" at bounding box center [1064, 105] width 289 height 16
